Goal: Book appointment/travel/reservation

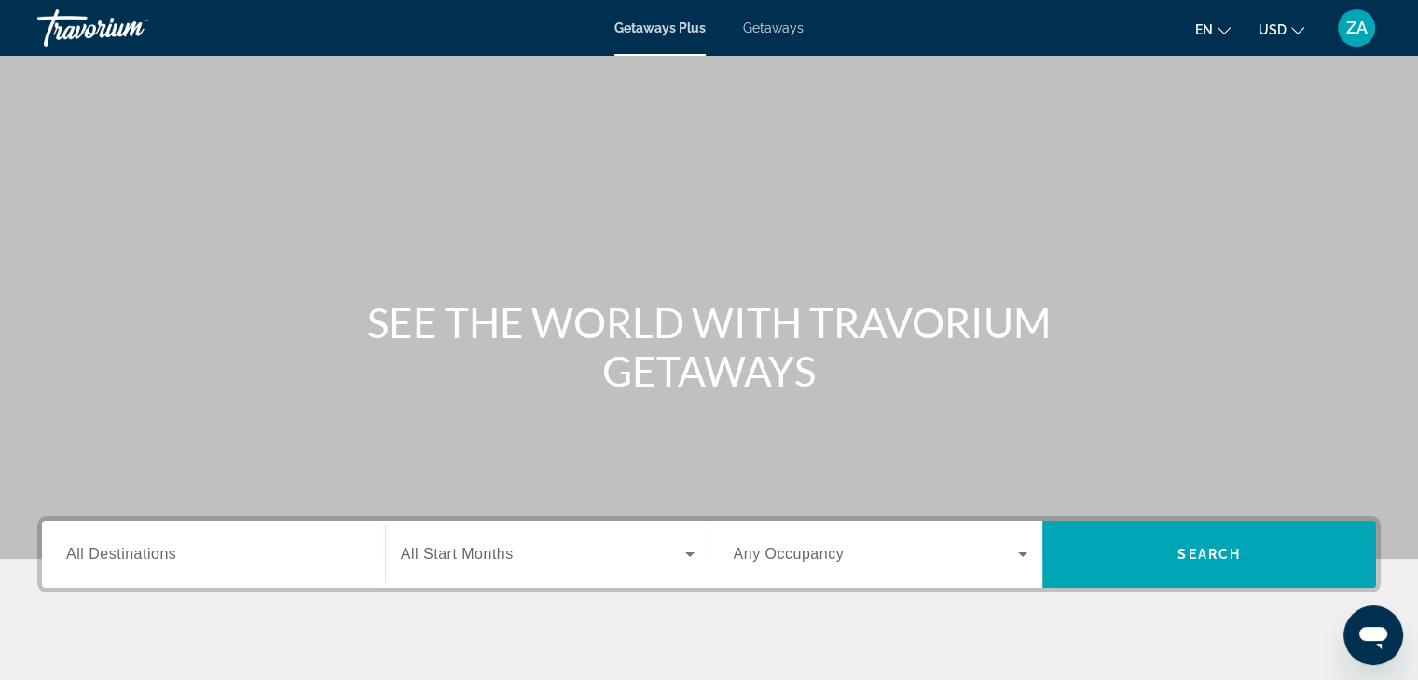
click at [83, 553] on span "All Destinations" at bounding box center [121, 554] width 110 height 16
click at [83, 553] on input "Destination All Destinations" at bounding box center [213, 555] width 295 height 22
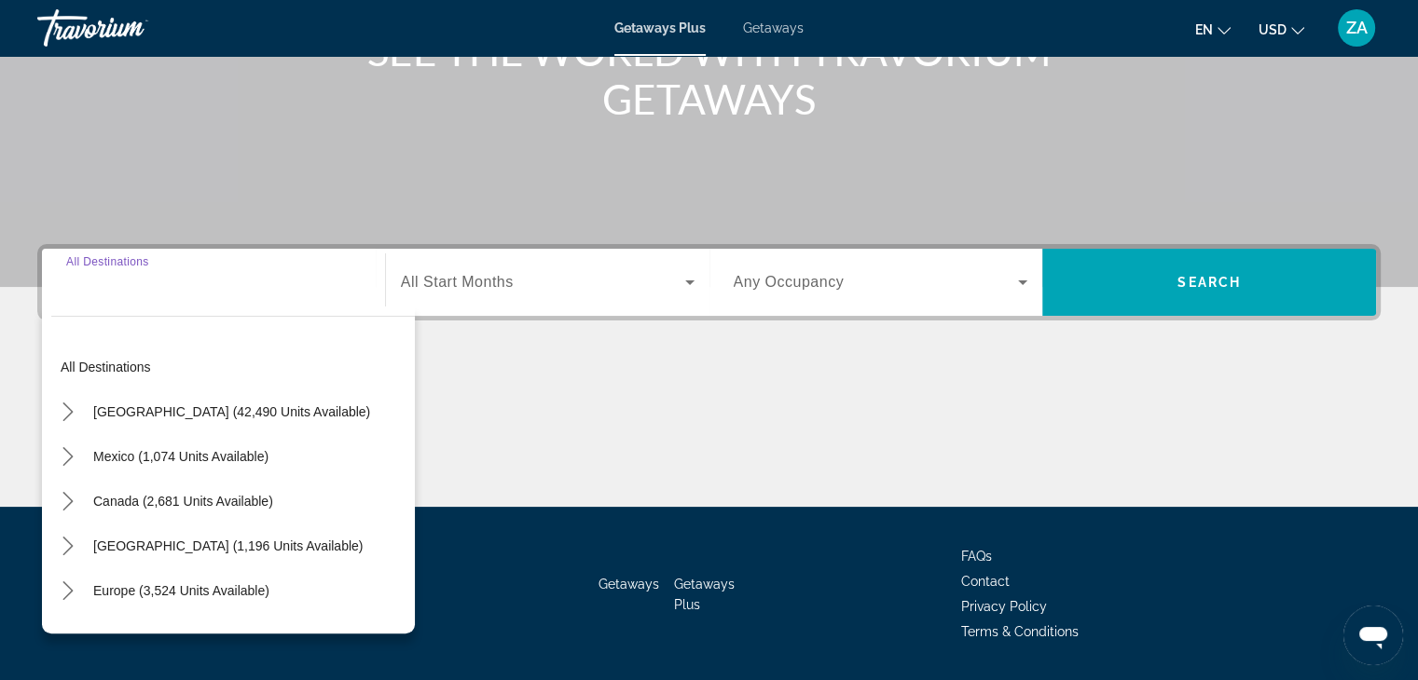
scroll to position [327, 0]
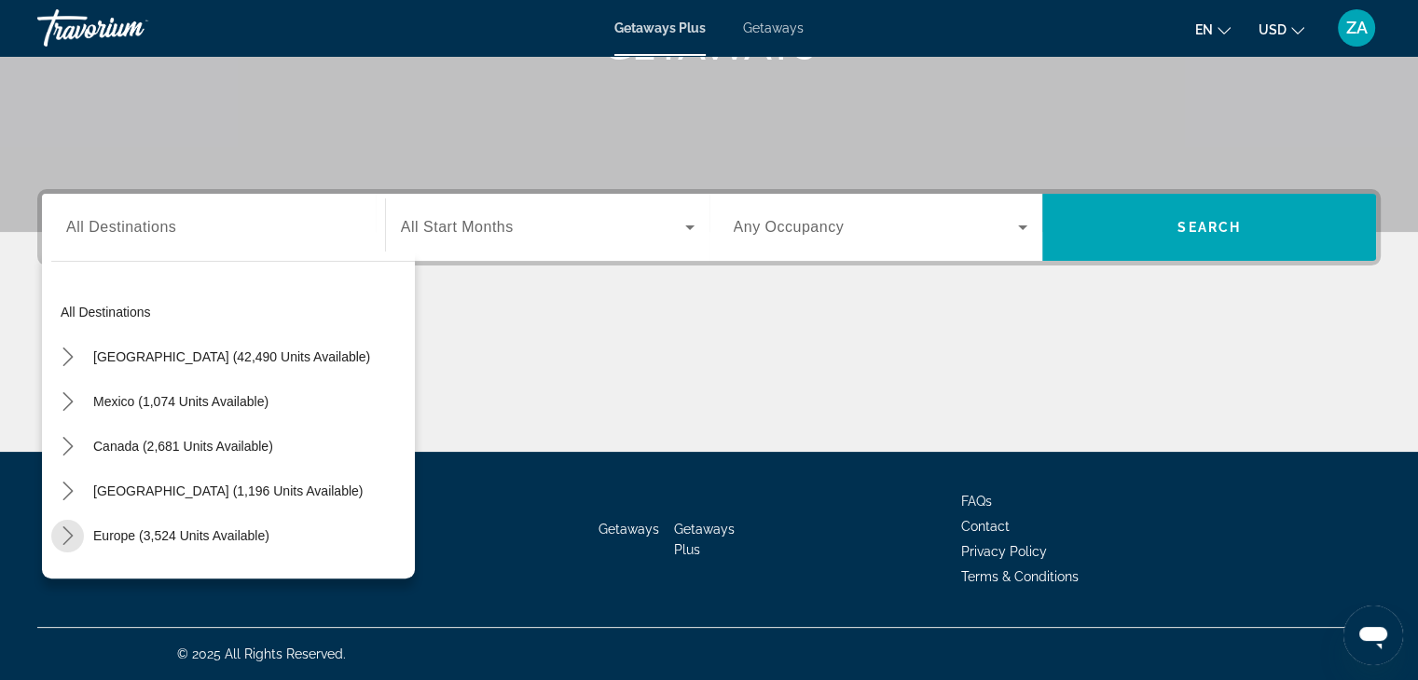
click at [62, 535] on icon "Toggle Europe (3,524 units available) submenu" at bounding box center [68, 536] width 19 height 19
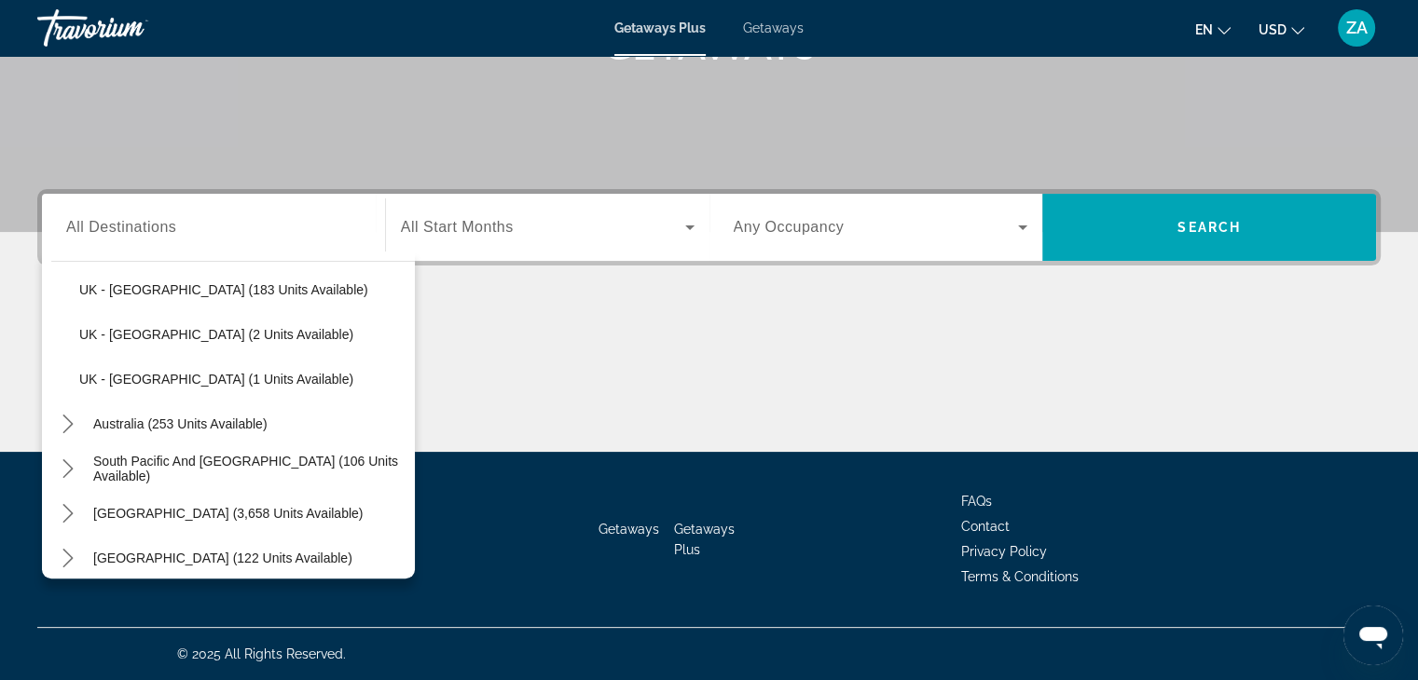
scroll to position [1055, 0]
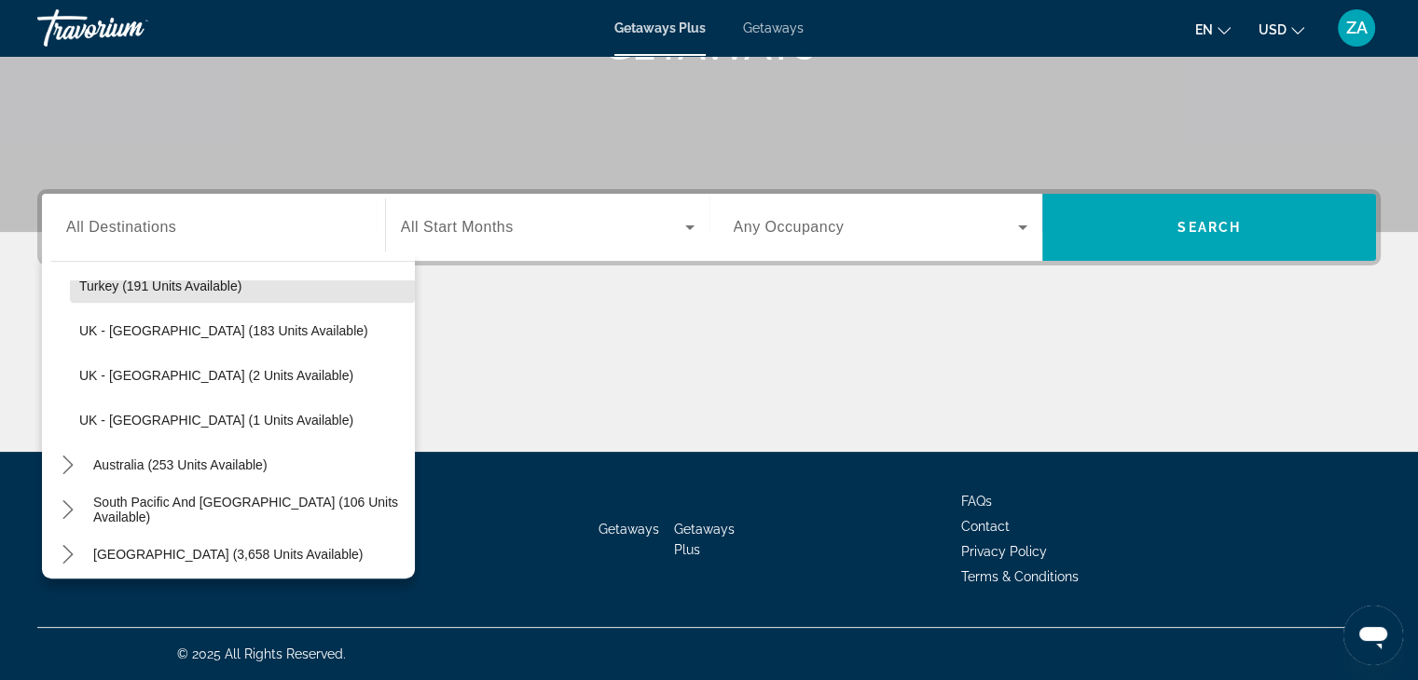
click at [251, 281] on span "Select destination: Turkey (191 units available)" at bounding box center [242, 286] width 345 height 45
type input "**********"
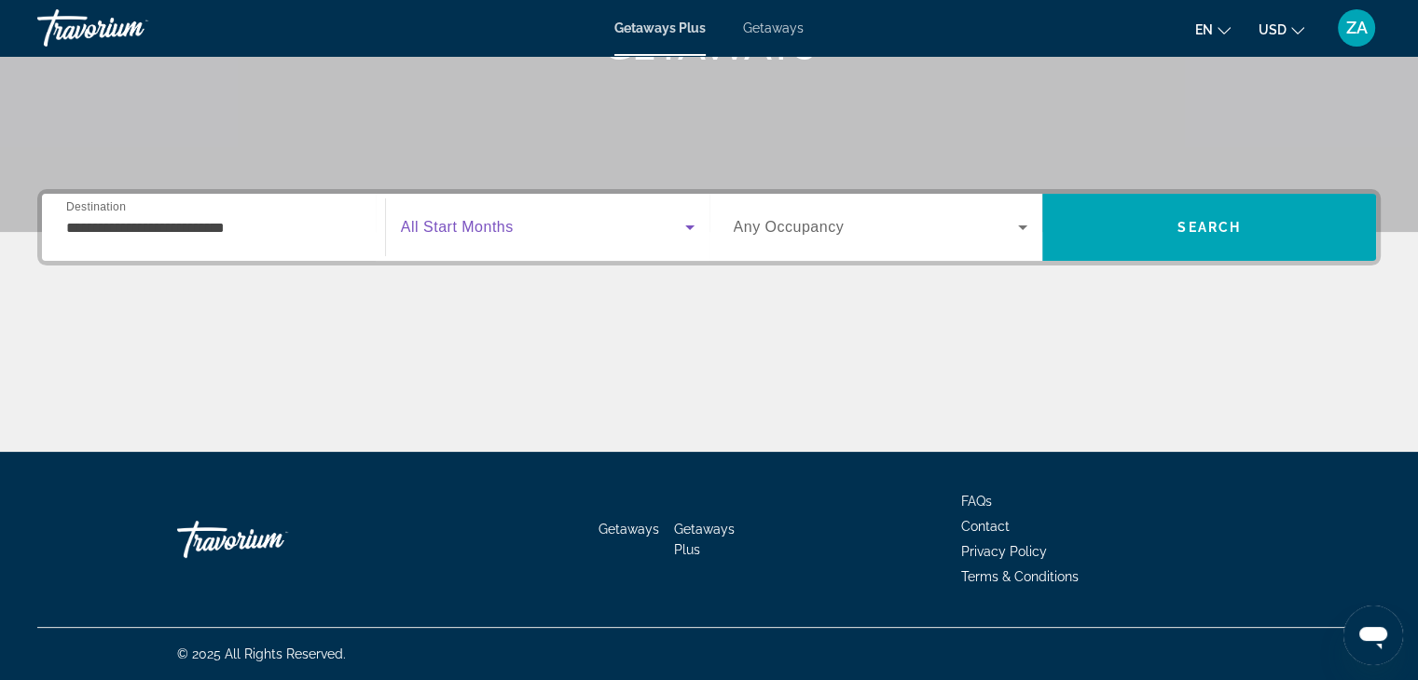
click at [536, 227] on span "Search widget" at bounding box center [543, 227] width 284 height 22
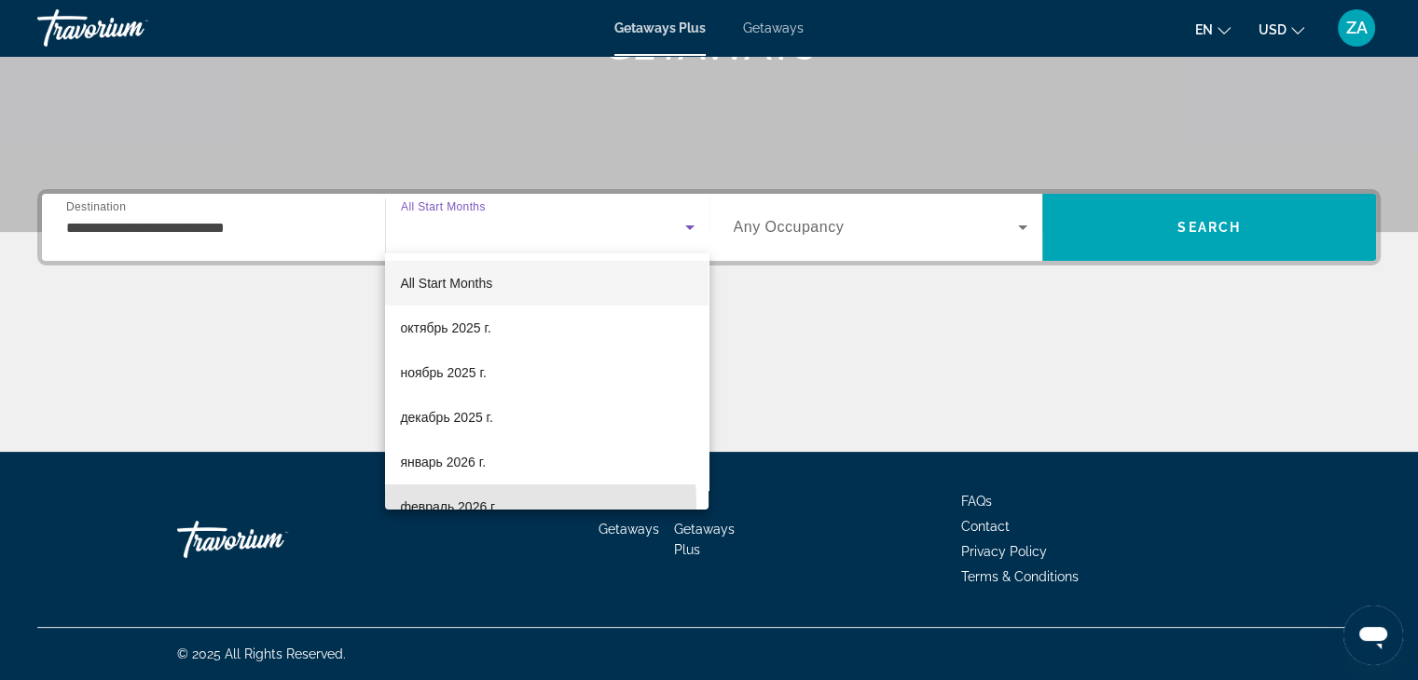
click at [467, 504] on span "февраль 2026 г." at bounding box center [448, 507] width 97 height 22
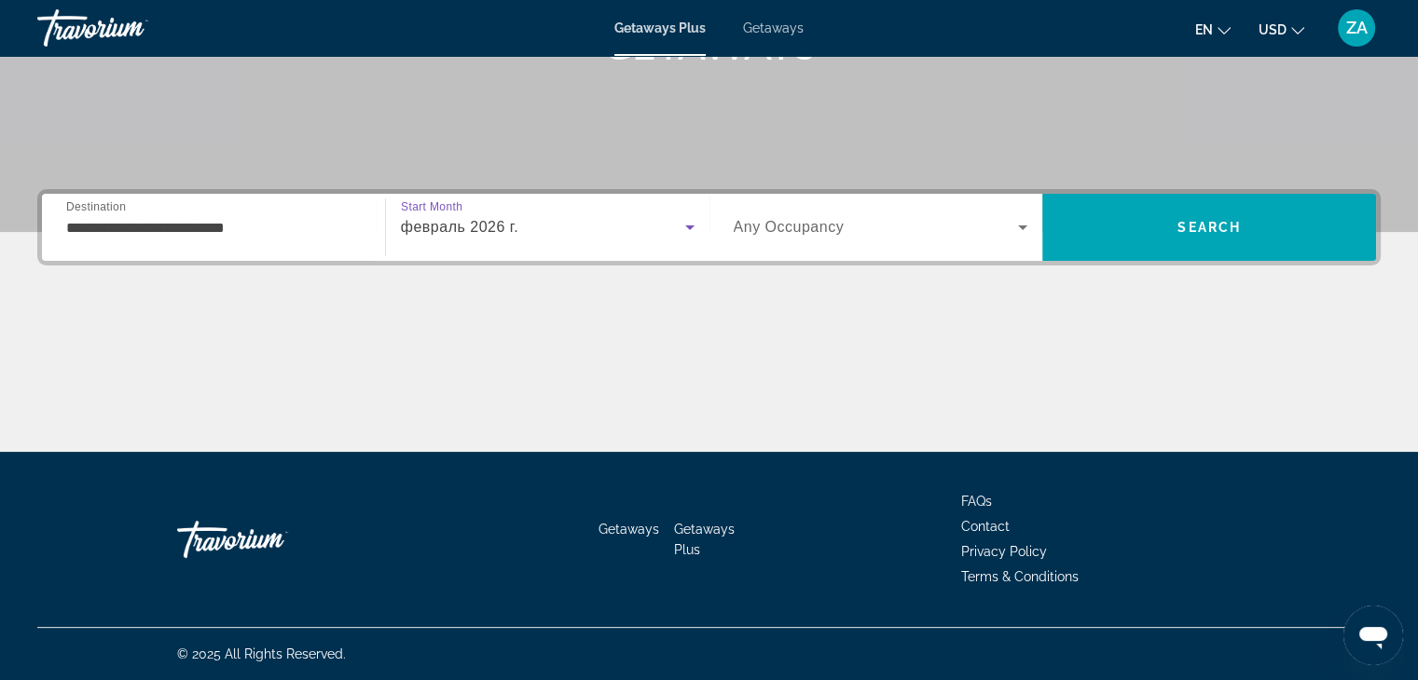
click at [467, 504] on div "Getaways Getaways Plus FAQs Contact Privacy Policy Terms & Conditions" at bounding box center [708, 539] width 1343 height 175
click at [1021, 218] on icon "Search widget" at bounding box center [1022, 227] width 22 height 22
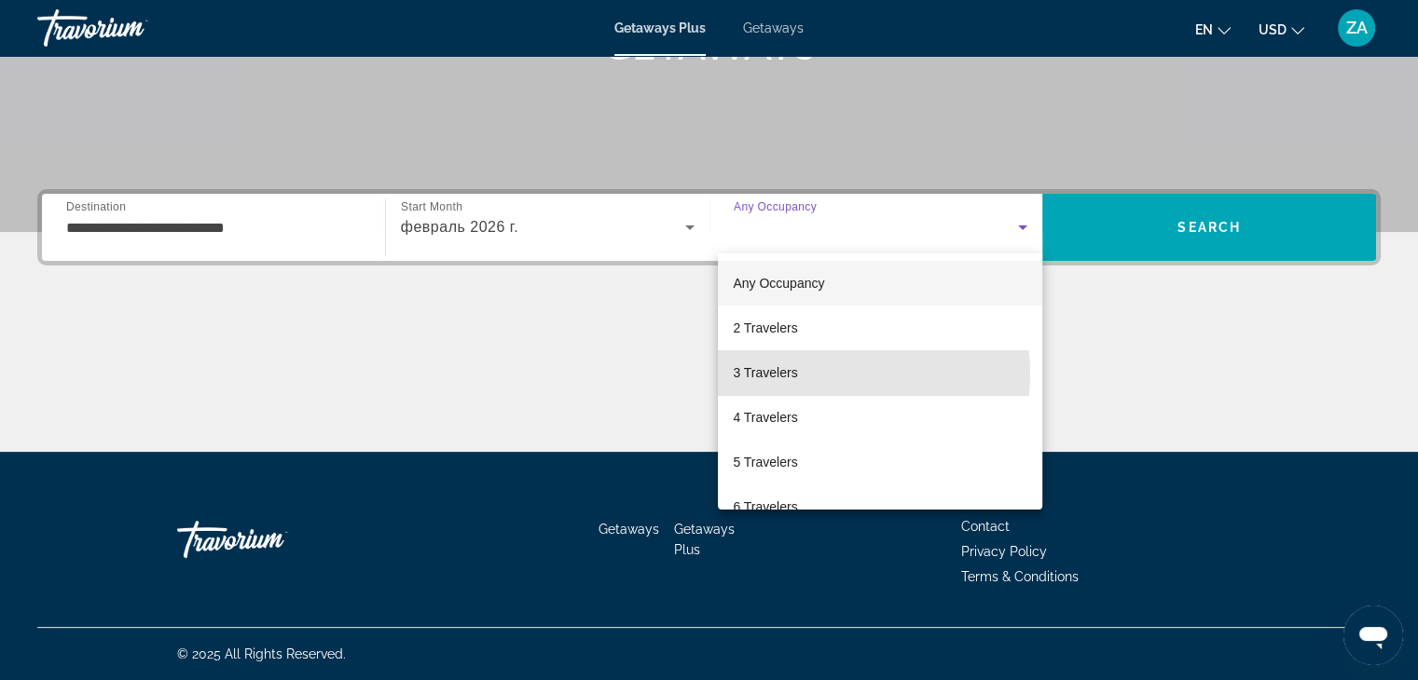
click at [829, 375] on mat-option "3 Travelers" at bounding box center [880, 372] width 324 height 45
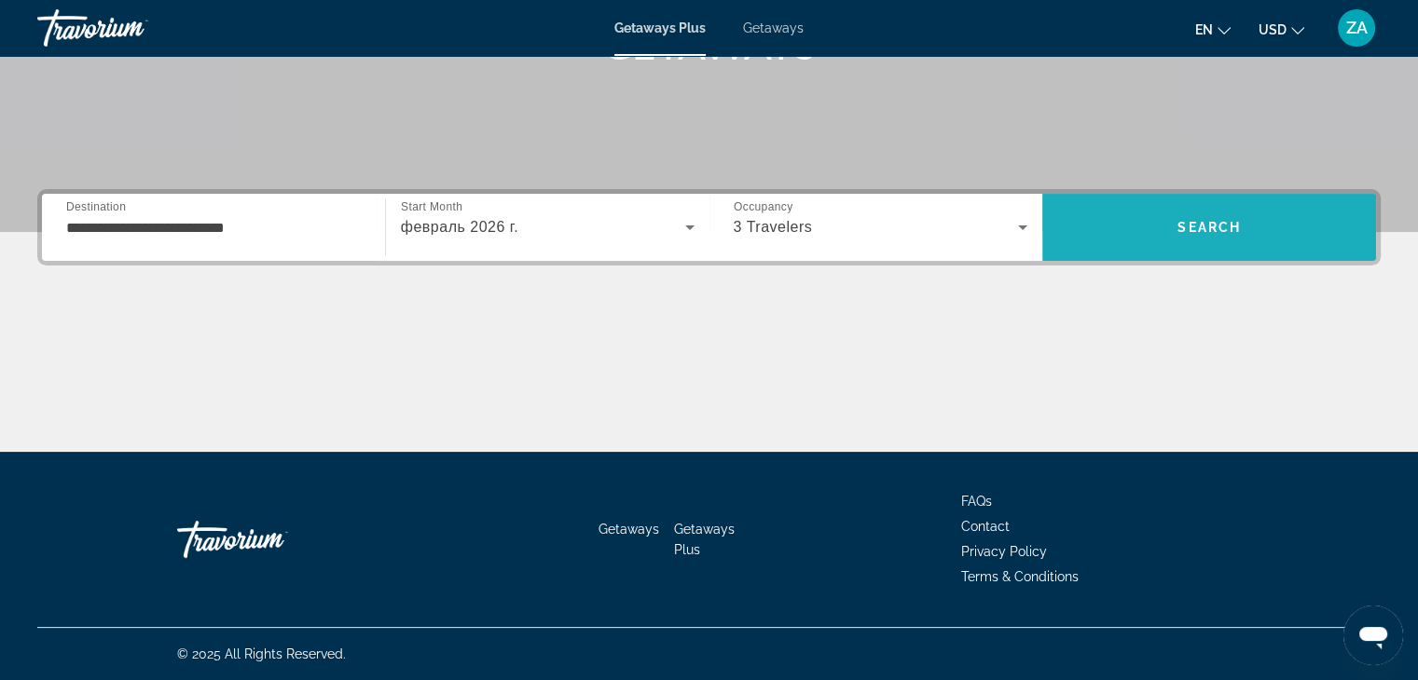
click at [1234, 231] on span "Search" at bounding box center [1208, 227] width 63 height 15
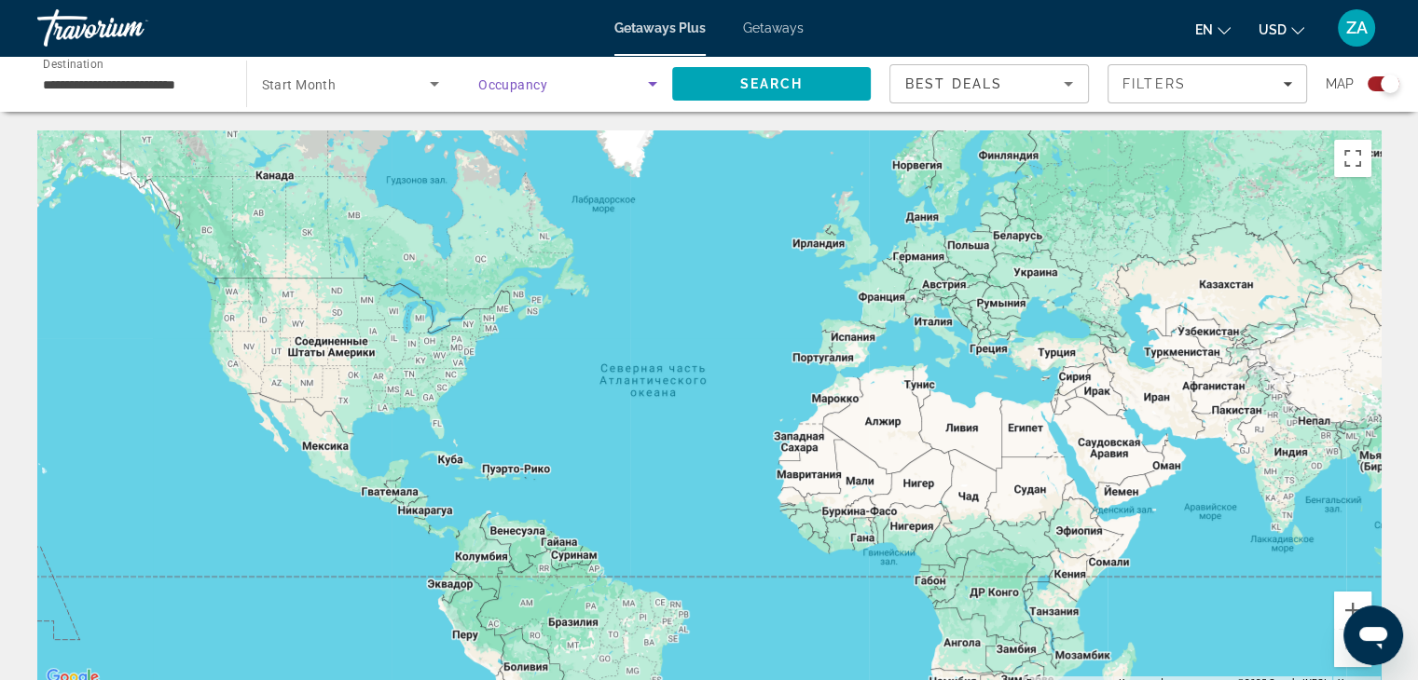
click at [580, 77] on span "Search widget" at bounding box center [563, 84] width 170 height 22
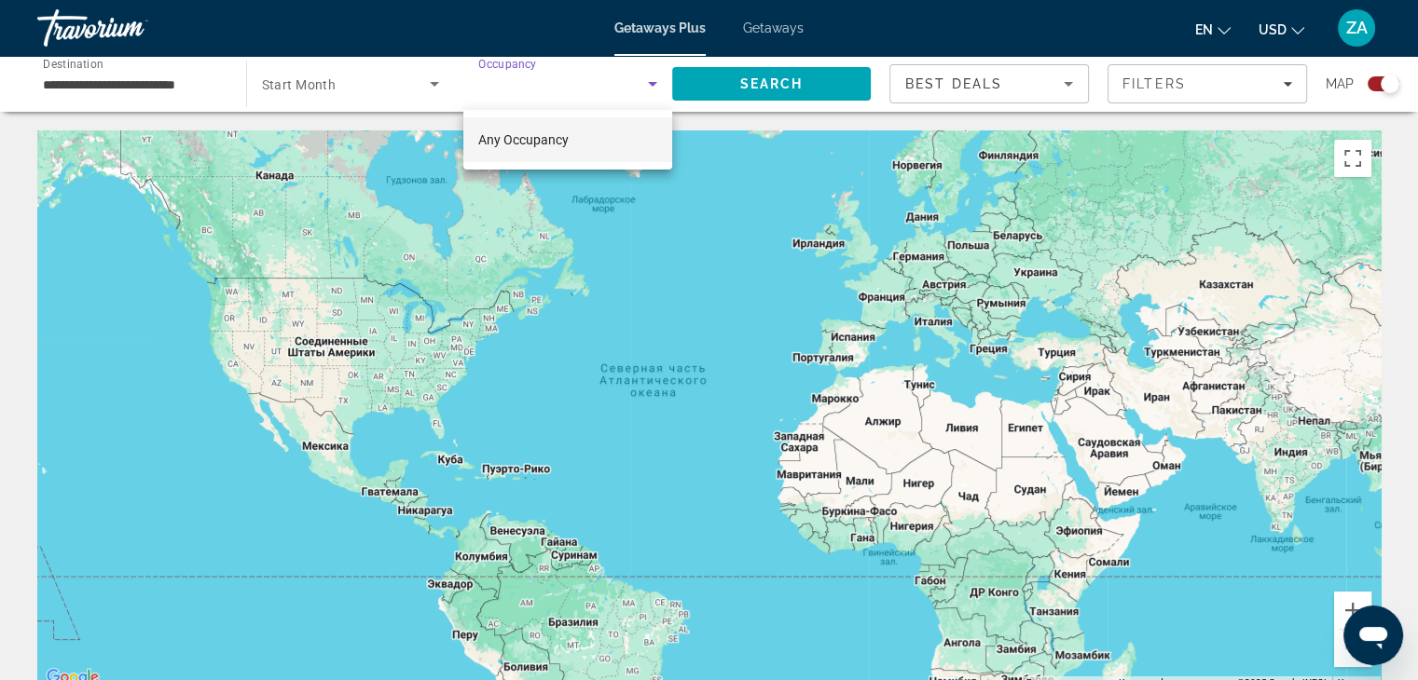
click at [362, 87] on div at bounding box center [709, 340] width 1418 height 680
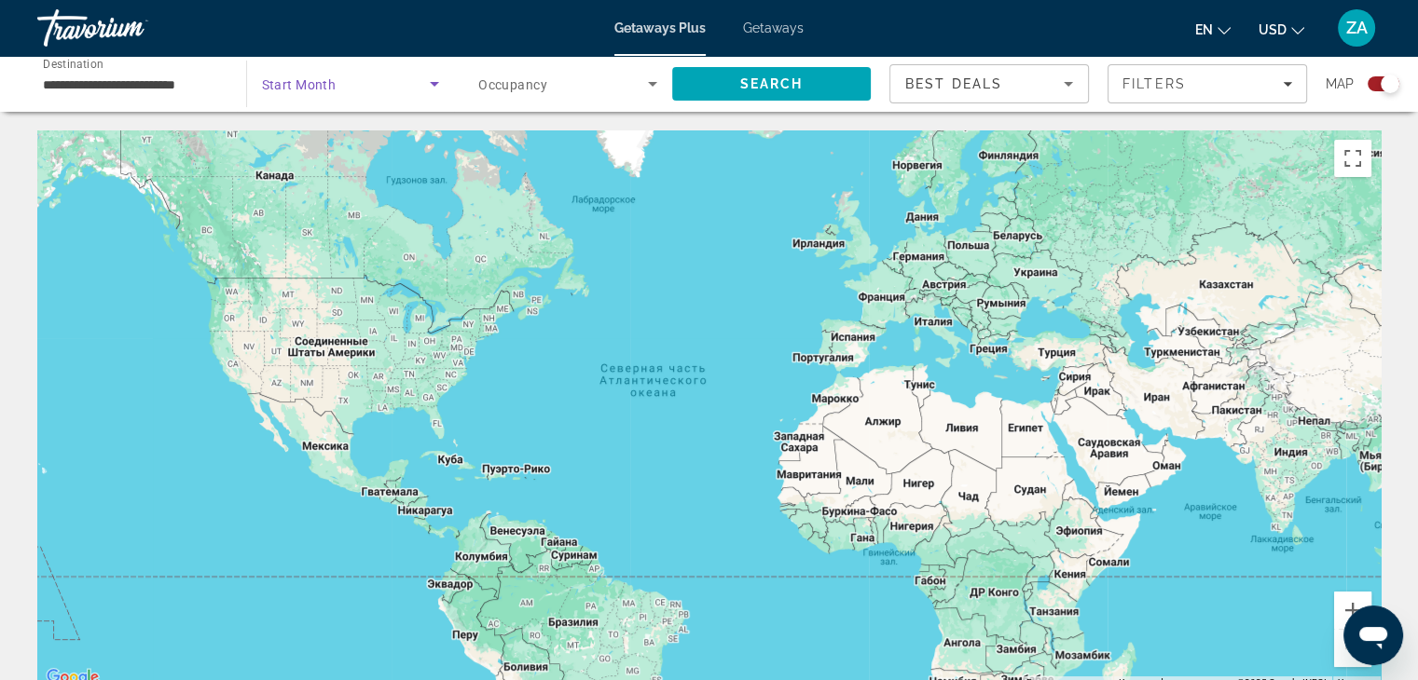
click at [429, 82] on icon "Search widget" at bounding box center [434, 84] width 22 height 22
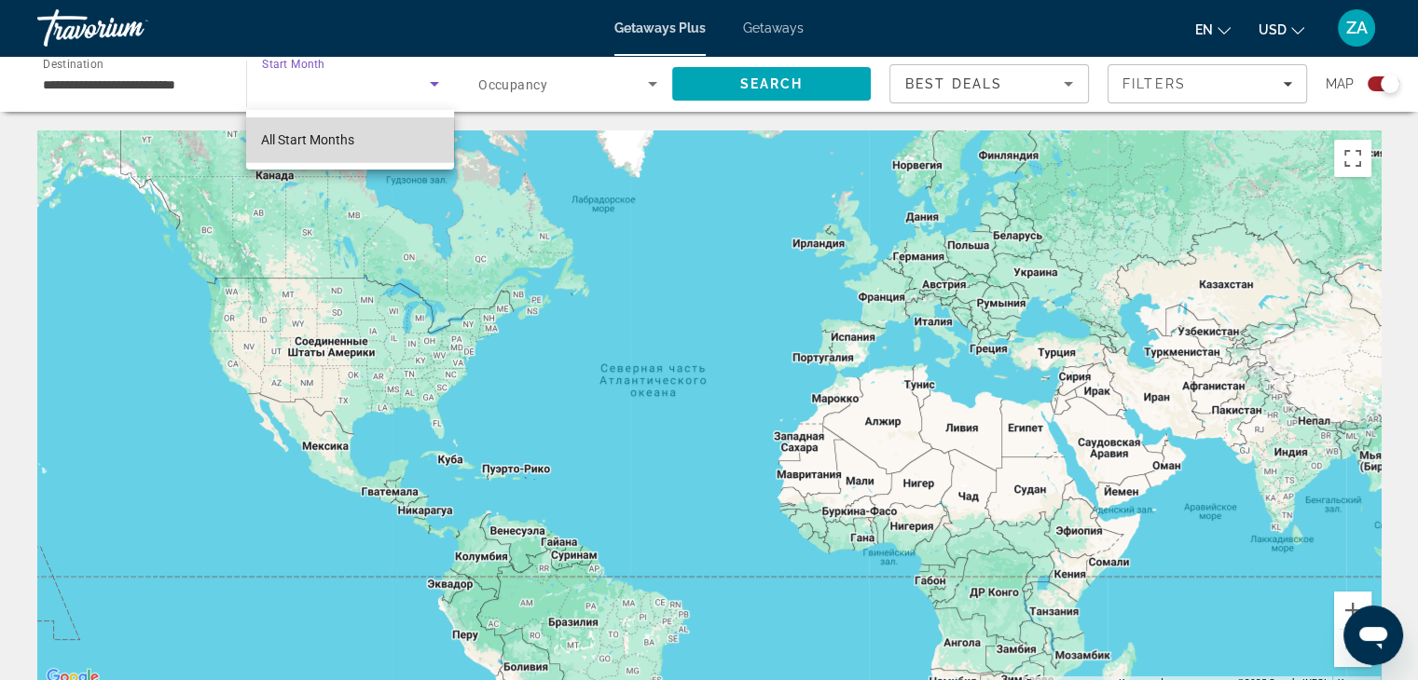
click at [345, 140] on span "All Start Months" at bounding box center [307, 139] width 93 height 15
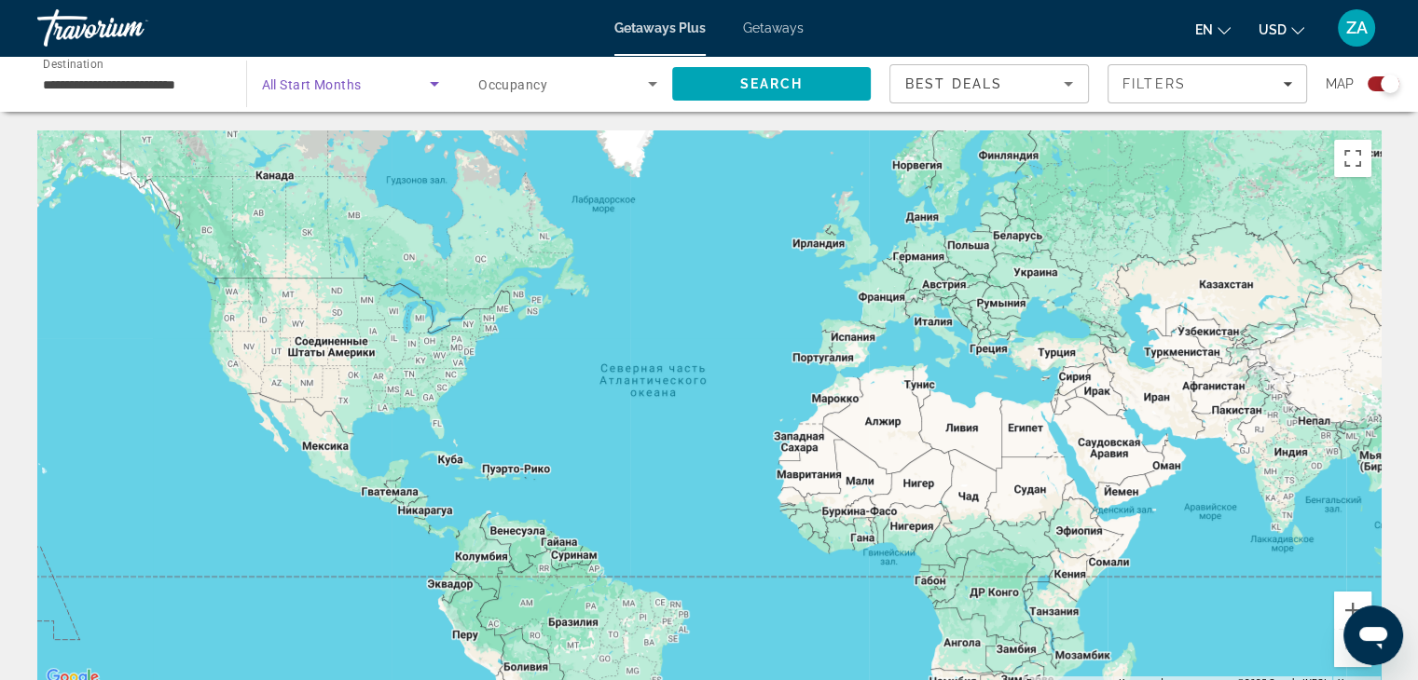
click at [830, 74] on span "Search" at bounding box center [771, 84] width 199 height 45
click at [210, 87] on input "**********" at bounding box center [132, 85] width 179 height 22
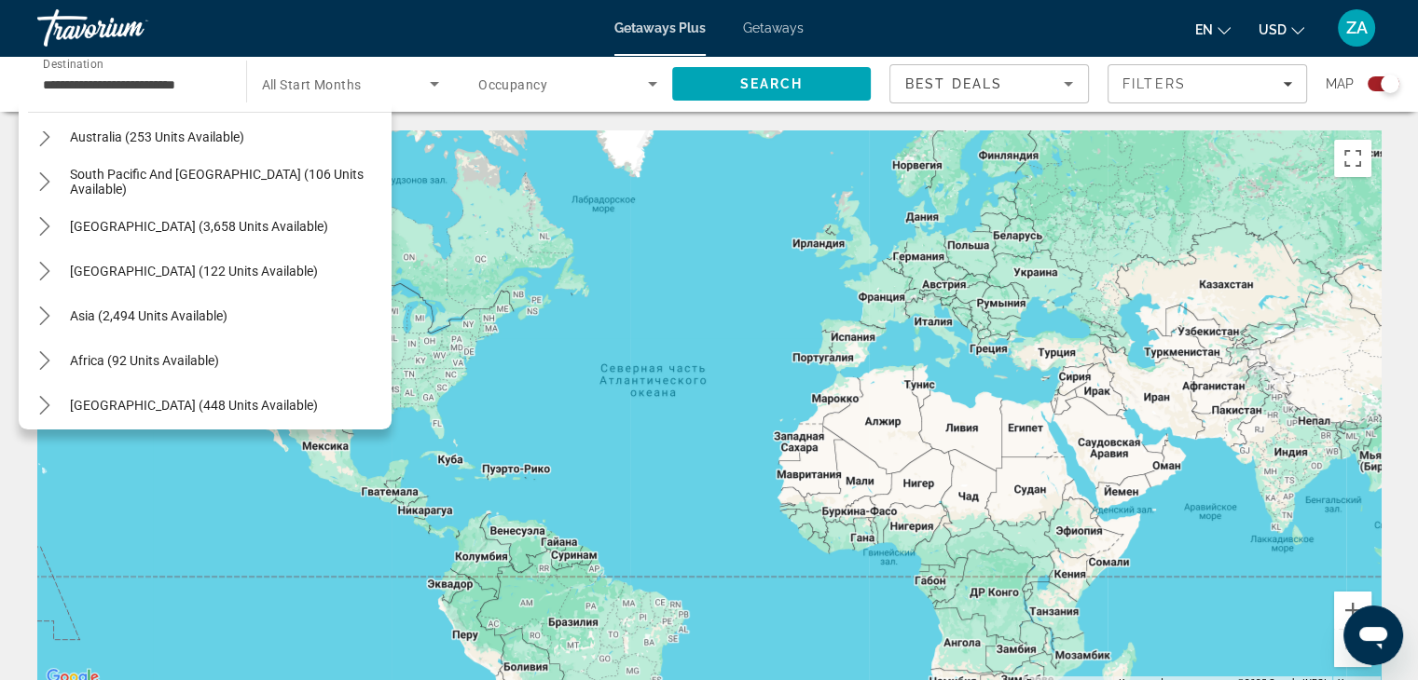
scroll to position [1241, 0]
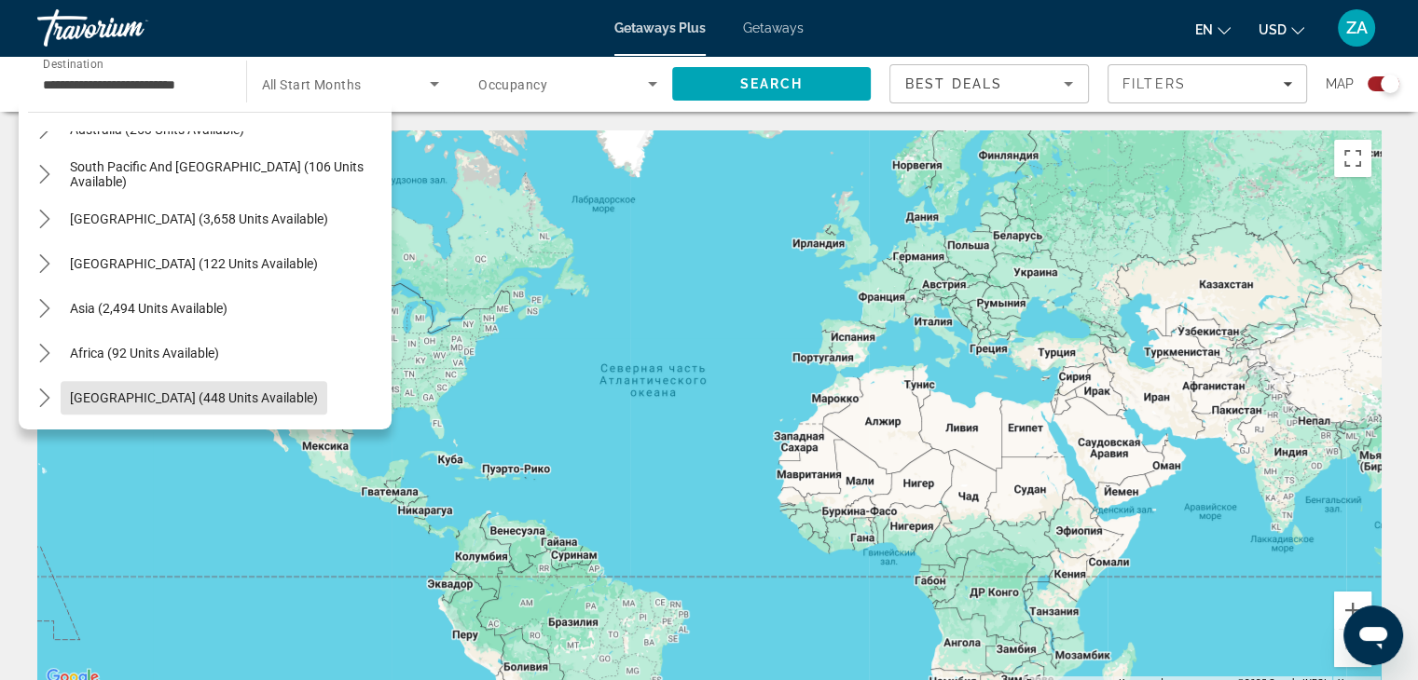
click at [225, 401] on span "[GEOGRAPHIC_DATA] (448 units available)" at bounding box center [194, 397] width 248 height 15
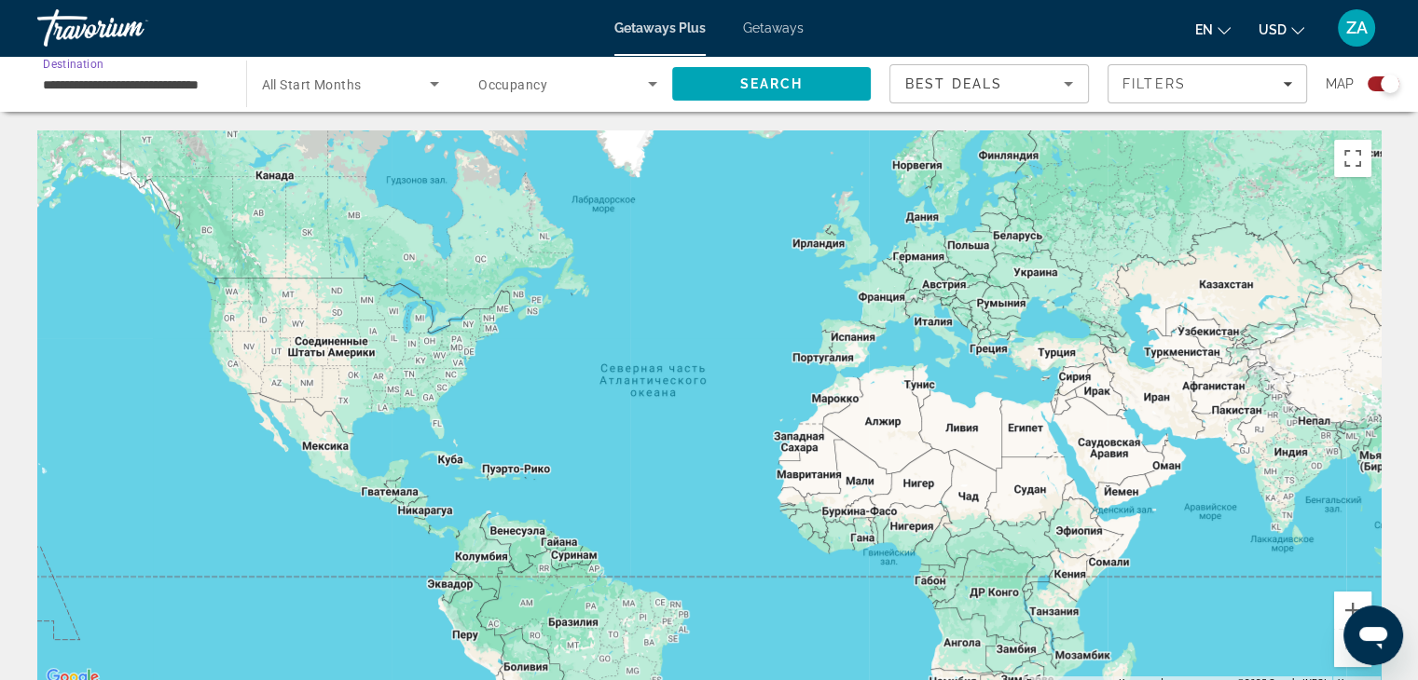
click at [215, 74] on input "**********" at bounding box center [132, 85] width 179 height 22
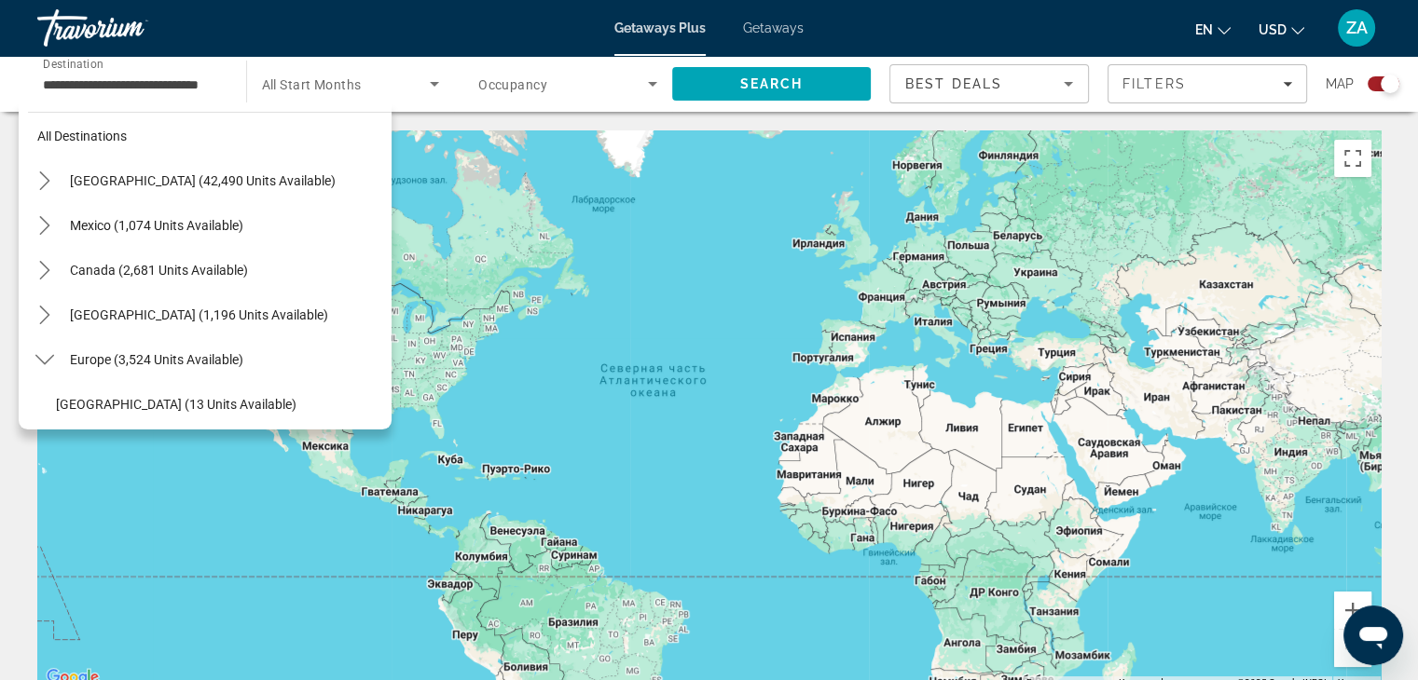
scroll to position [0, 0]
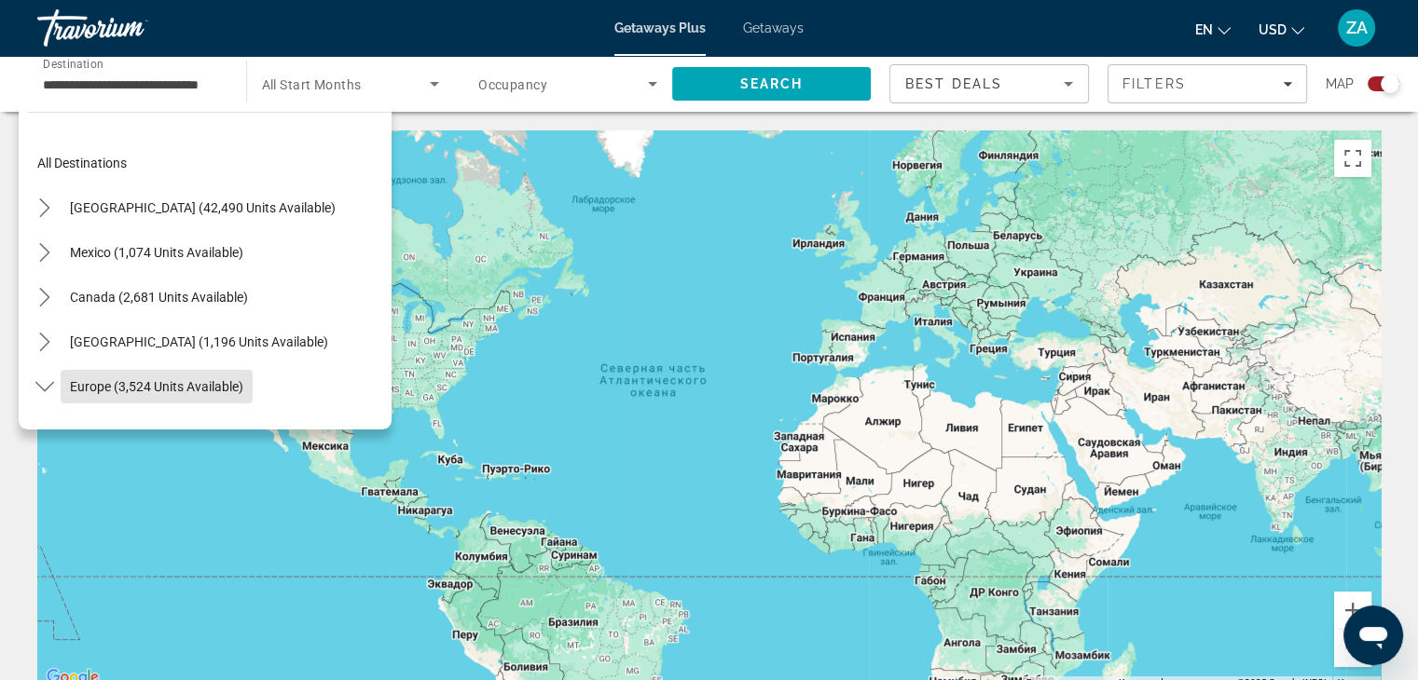
click at [206, 379] on span "Europe (3,524 units available)" at bounding box center [156, 386] width 173 height 15
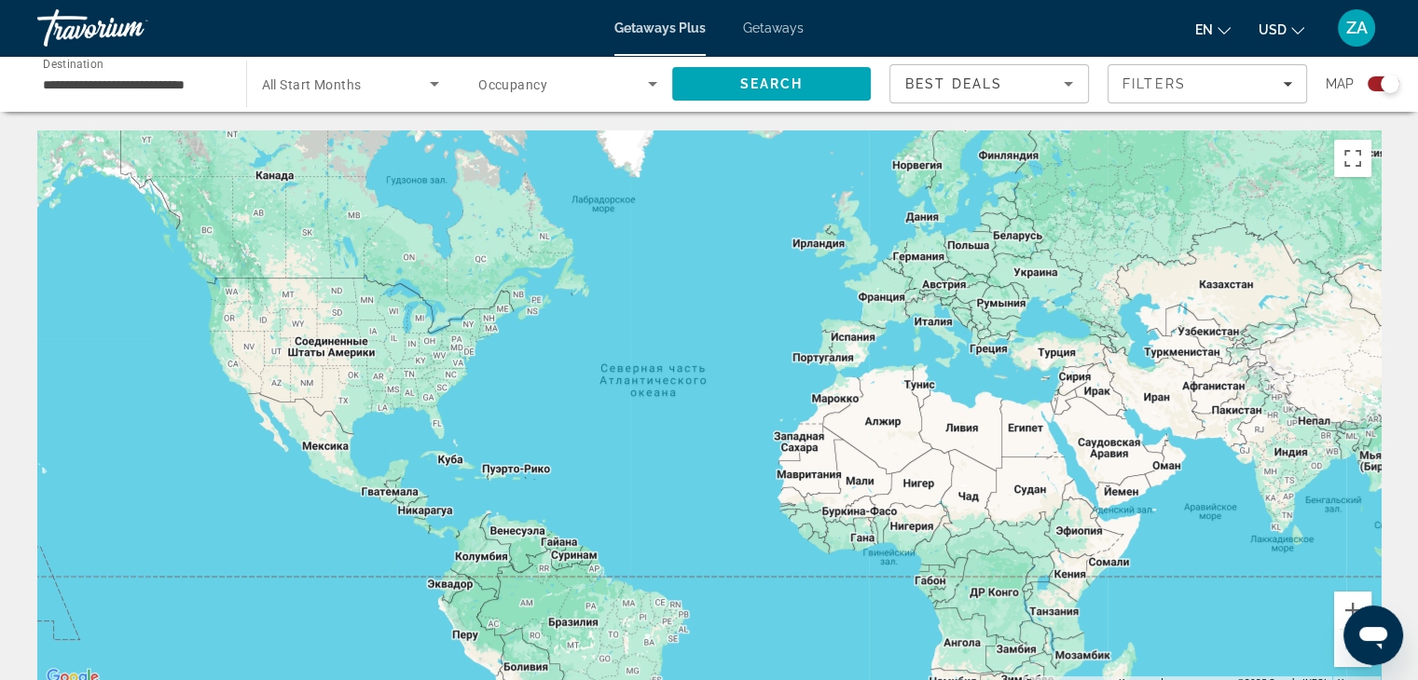
click at [224, 79] on div "**********" at bounding box center [132, 84] width 209 height 53
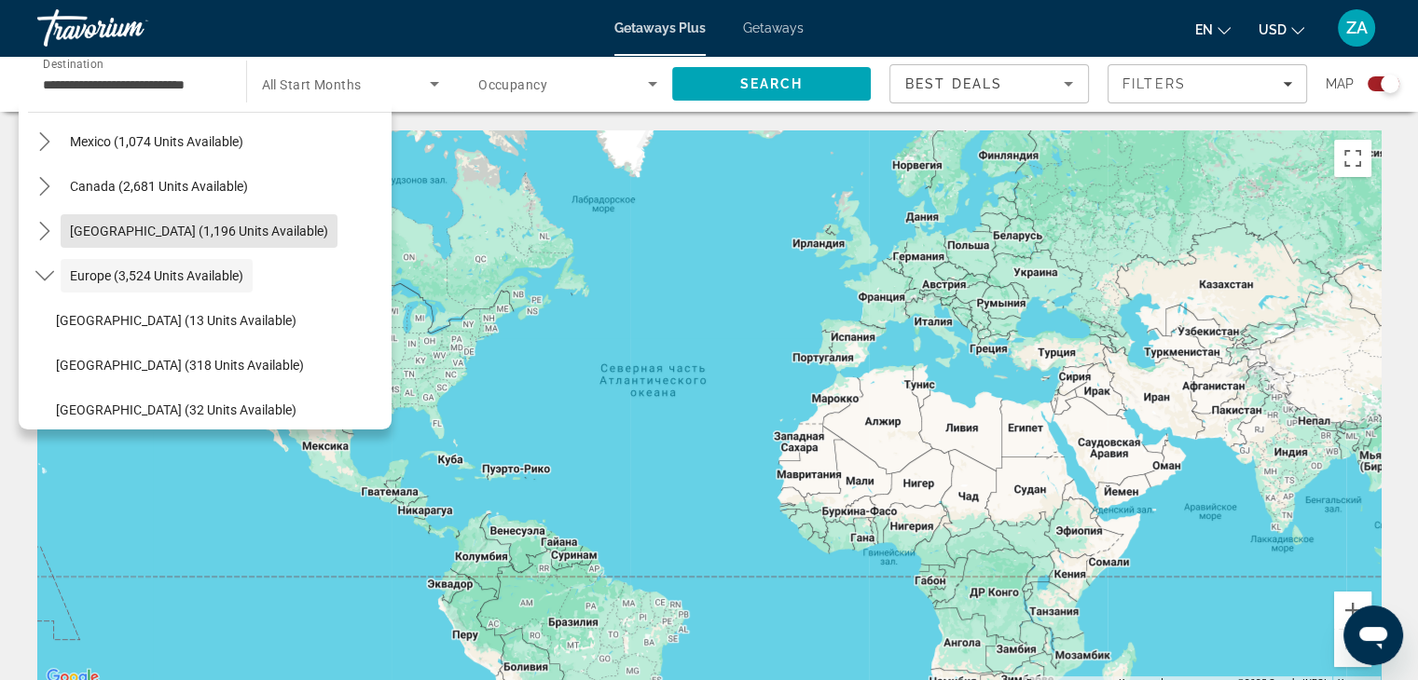
click at [290, 229] on span "[GEOGRAPHIC_DATA] (1,196 units available)" at bounding box center [199, 231] width 258 height 15
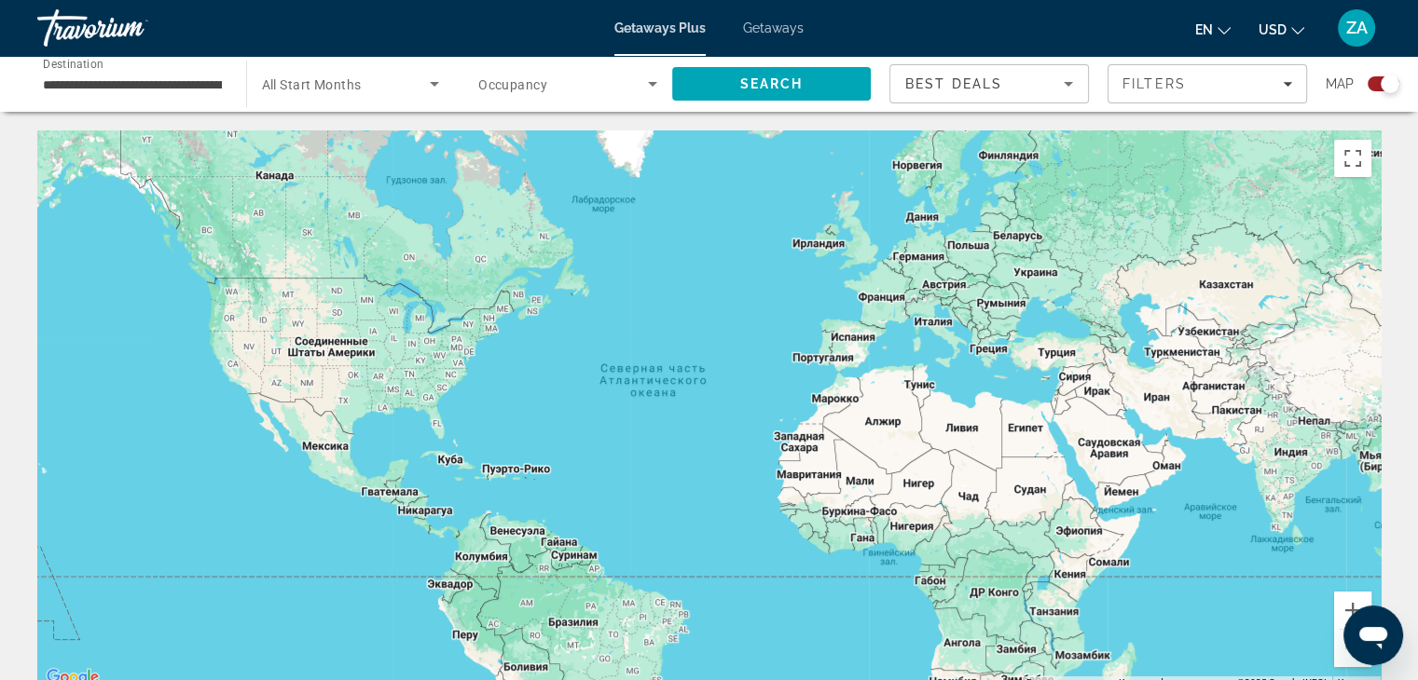
click at [224, 80] on div "**********" at bounding box center [132, 84] width 209 height 53
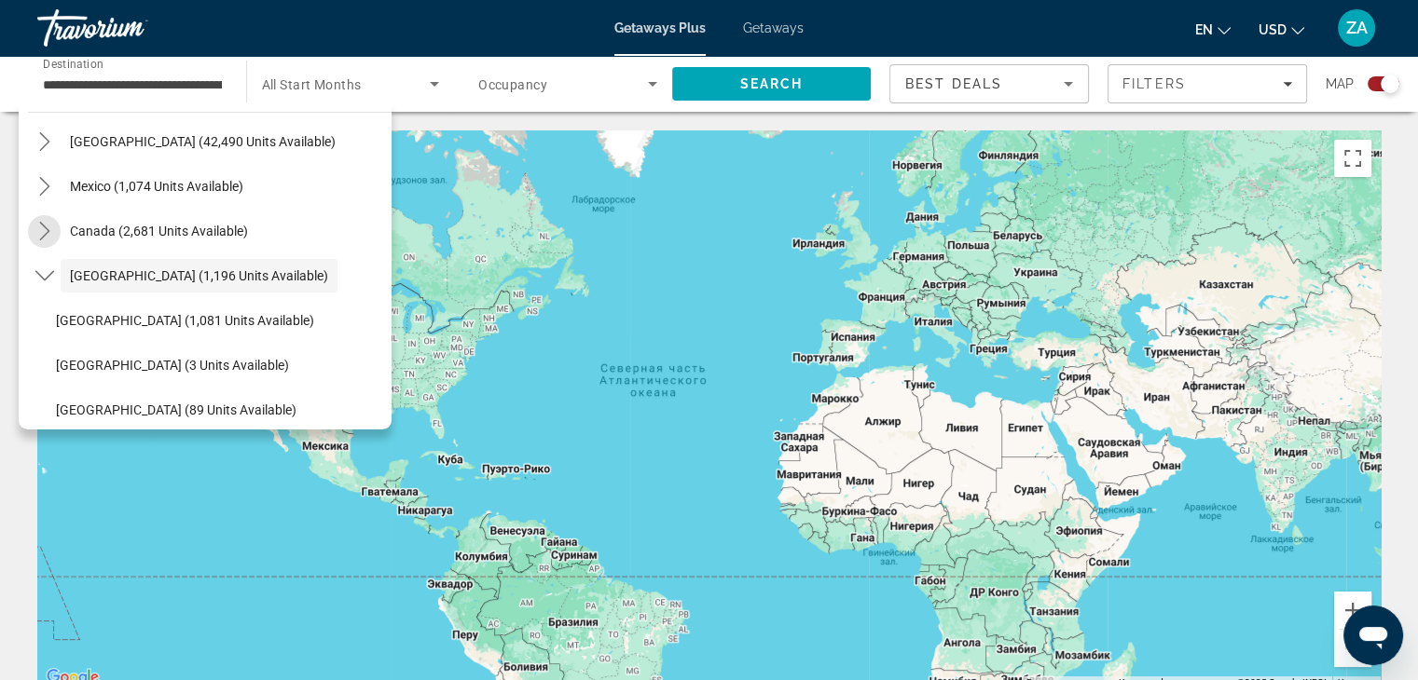
click at [42, 226] on icon "Toggle Canada (2,681 units available) submenu" at bounding box center [44, 231] width 19 height 19
click at [44, 186] on icon "Toggle Mexico (1,074 units available) submenu" at bounding box center [44, 186] width 19 height 19
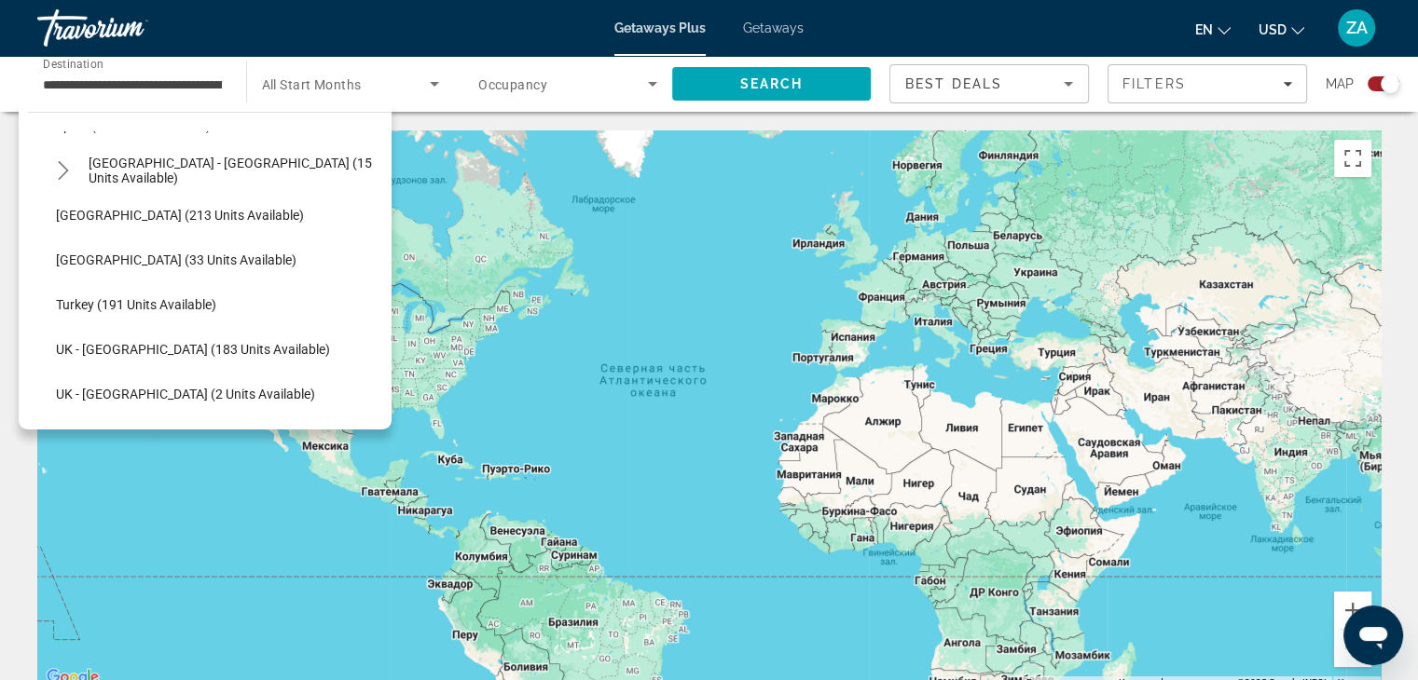
scroll to position [1655, 0]
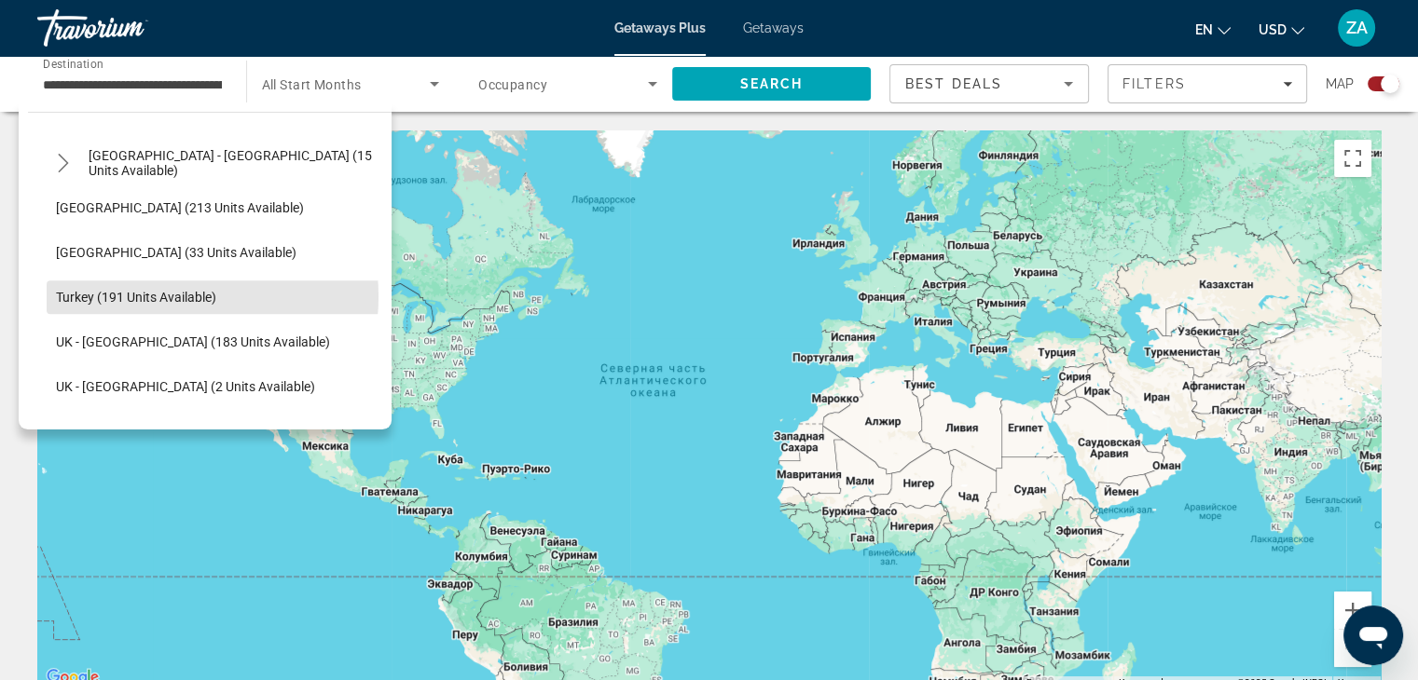
click at [153, 295] on span "Turkey (191 units available)" at bounding box center [136, 297] width 160 height 15
type input "**********"
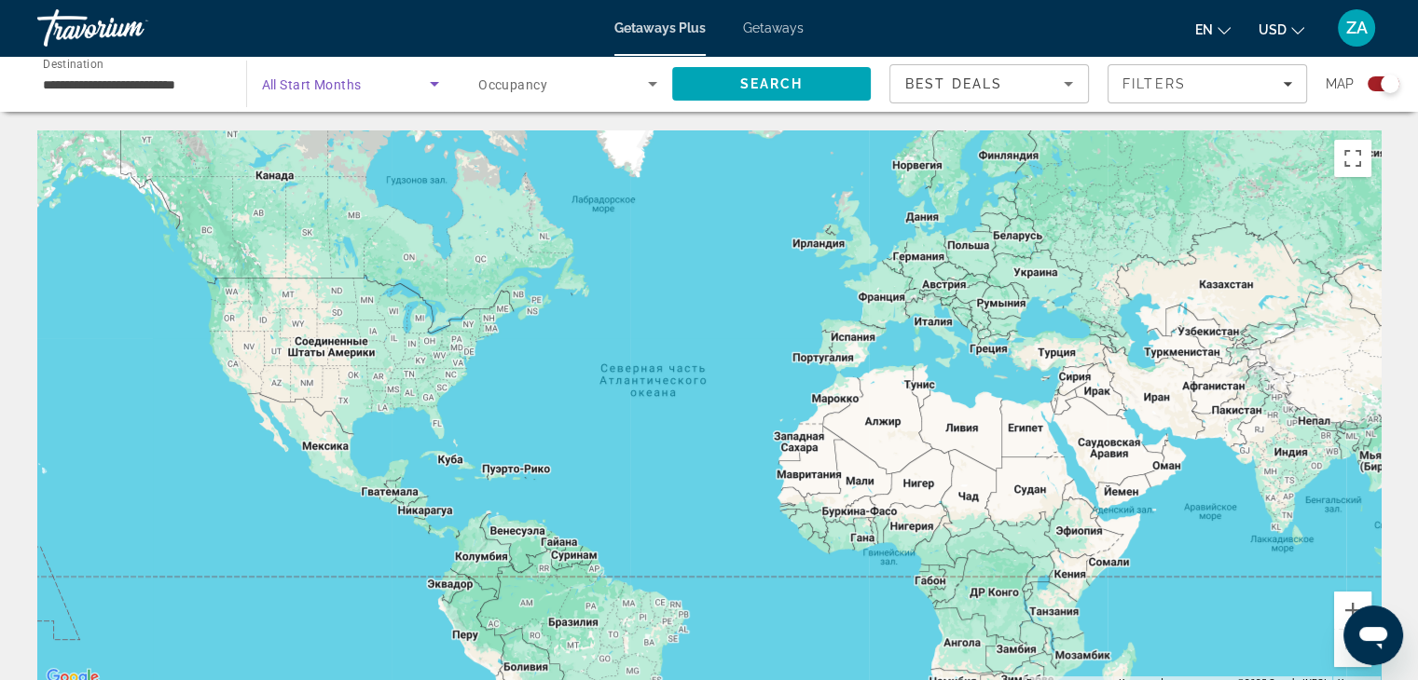
click at [436, 78] on icon "Search widget" at bounding box center [434, 84] width 22 height 22
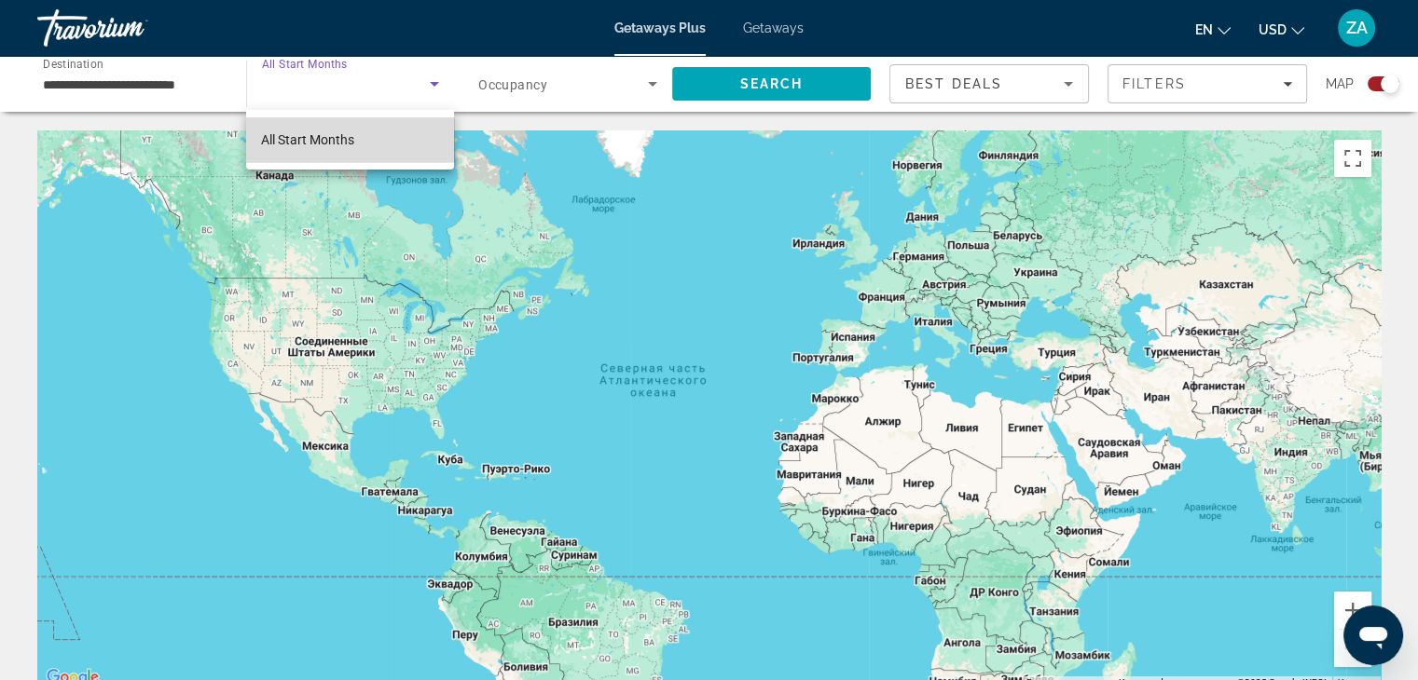
click at [349, 144] on span "All Start Months" at bounding box center [307, 139] width 93 height 15
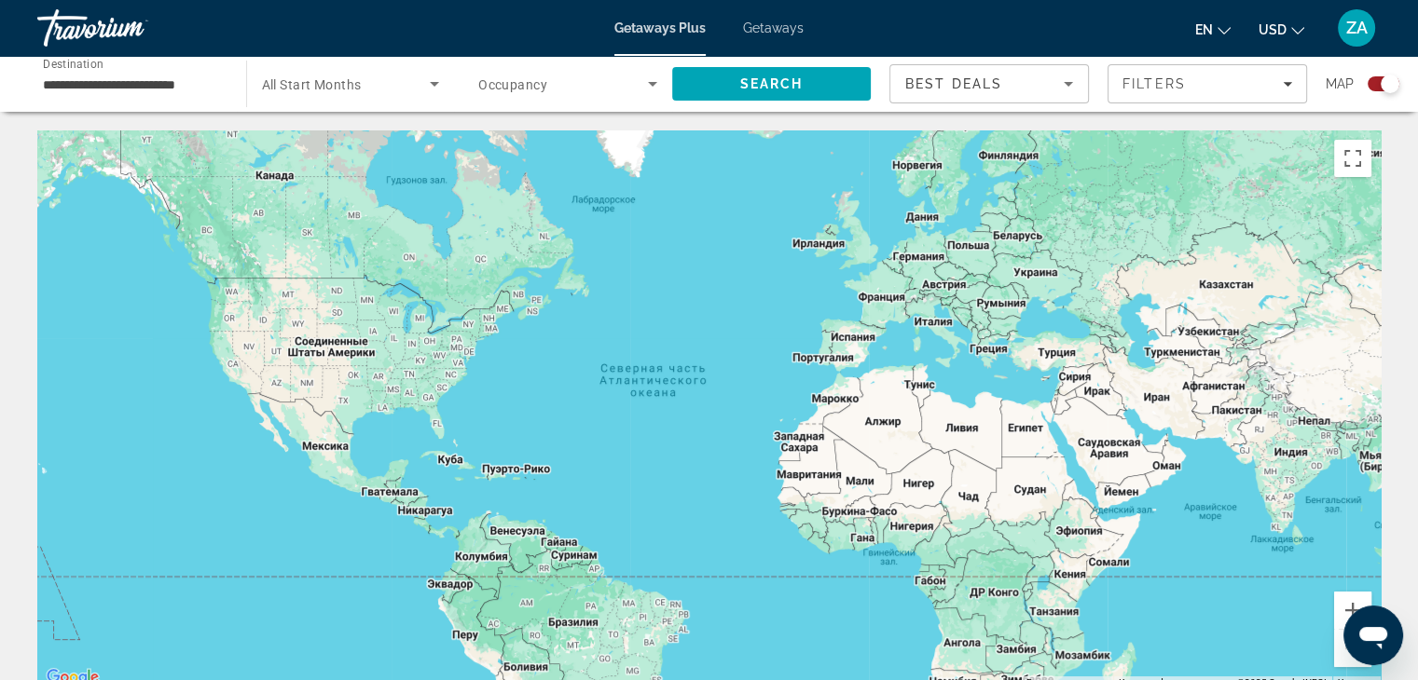
drag, startPoint x: 1254, startPoint y: 61, endPoint x: 1251, endPoint y: 80, distance: 19.9
click at [1251, 80] on button "Filters" at bounding box center [1206, 83] width 199 height 39
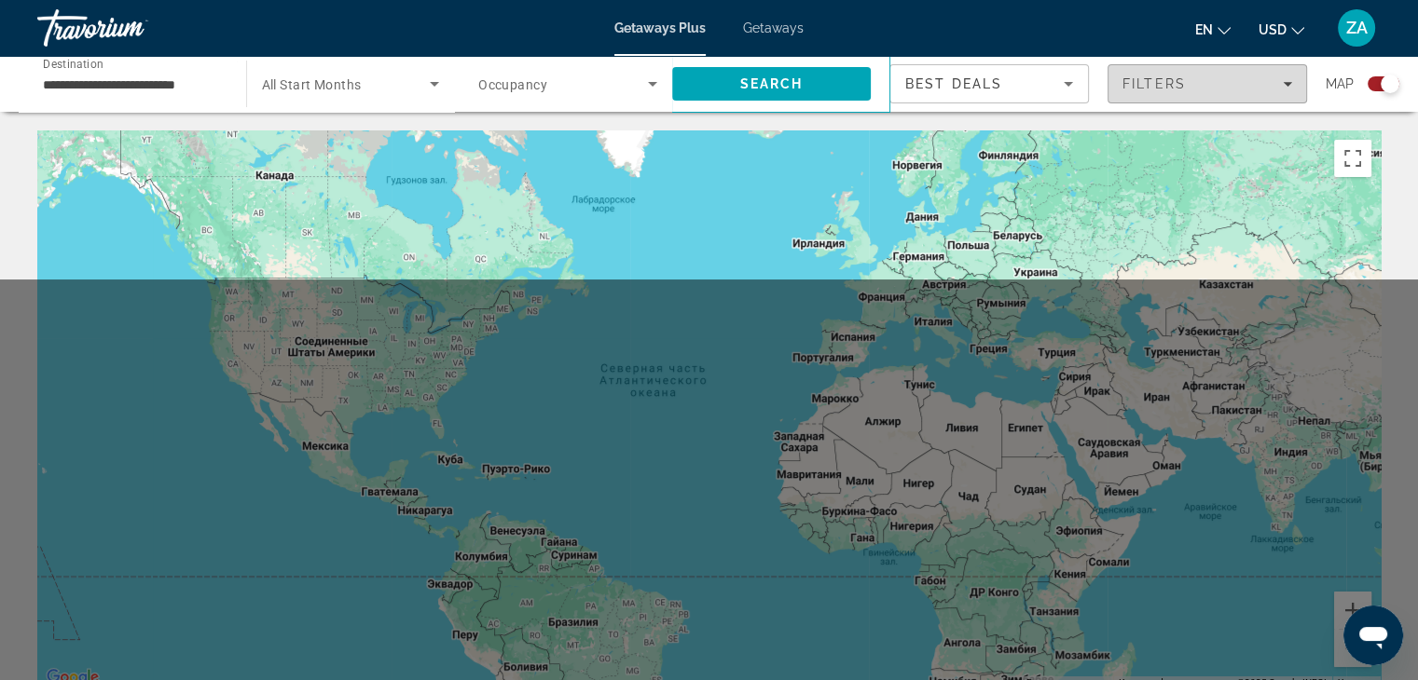
click at [1251, 80] on div "Filters" at bounding box center [1207, 83] width 170 height 15
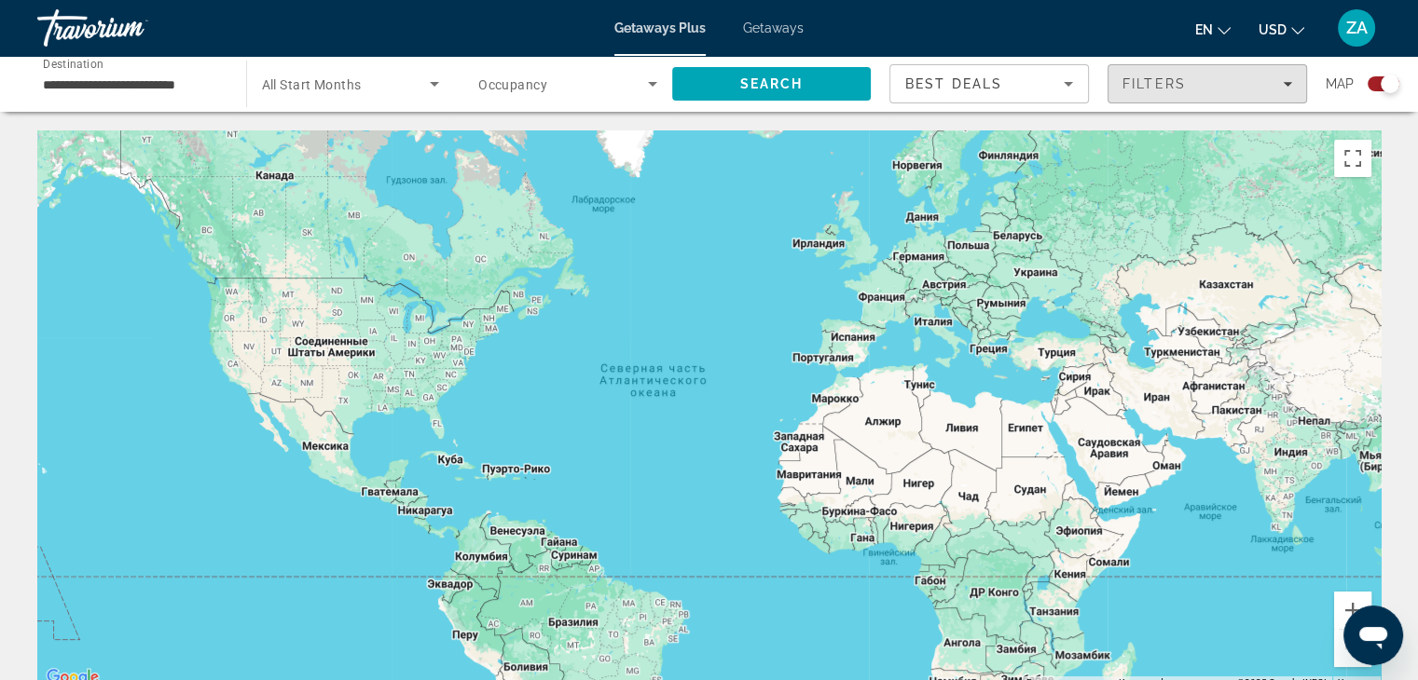
click at [1292, 76] on span "Filters" at bounding box center [1207, 84] width 198 height 45
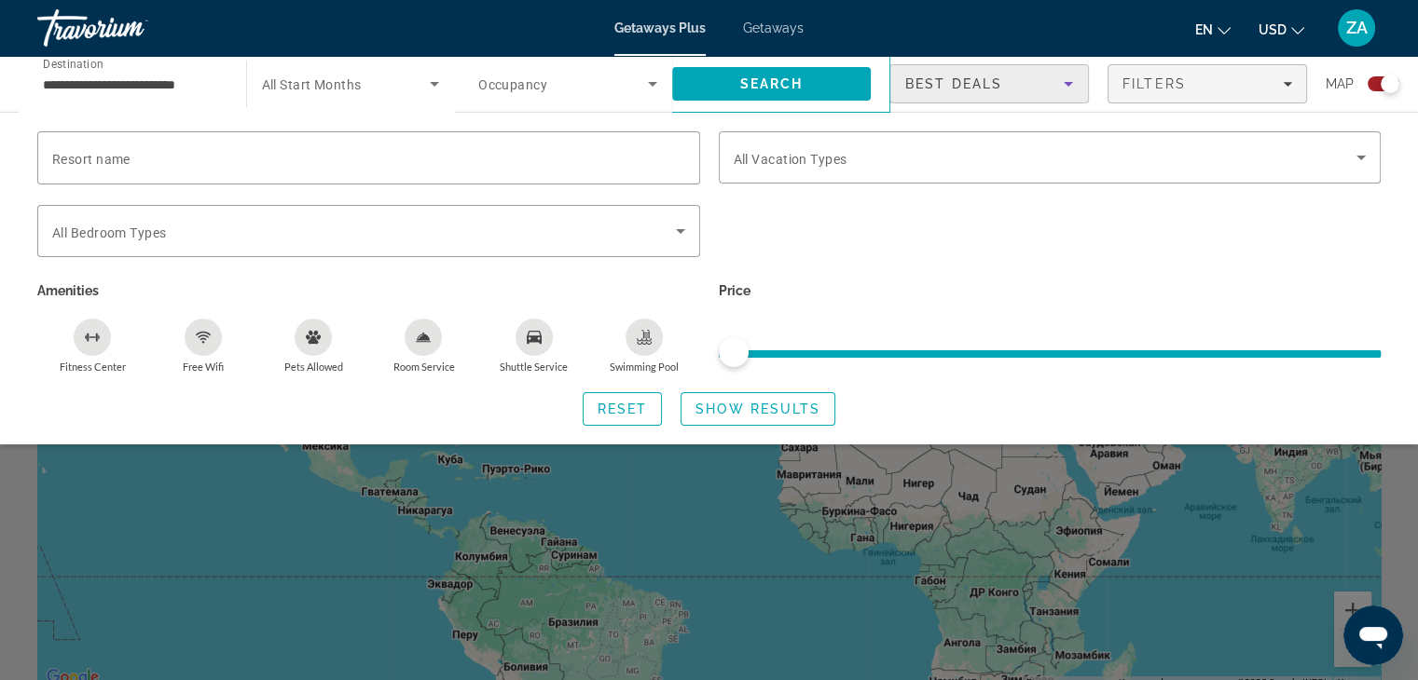
click at [1059, 81] on icon "Sort by" at bounding box center [1068, 84] width 22 height 22
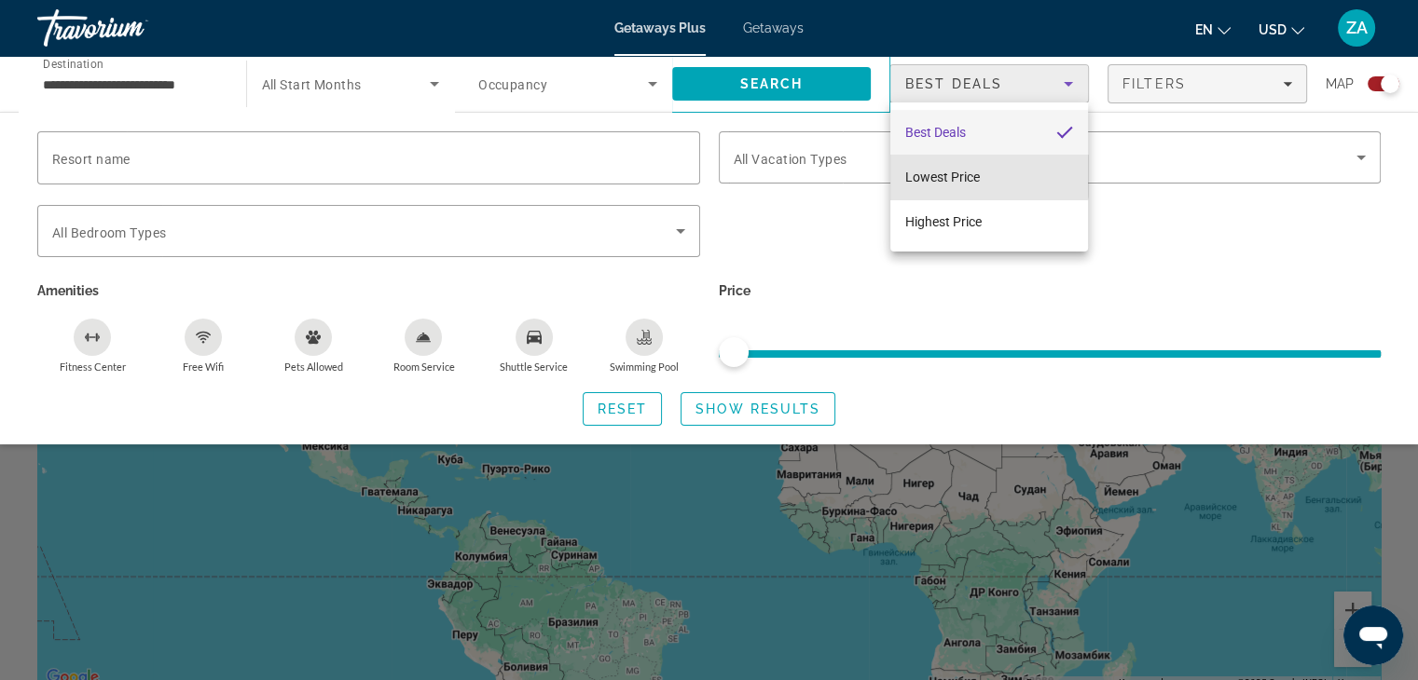
click at [985, 176] on mat-option "Lowest Price" at bounding box center [989, 177] width 198 height 45
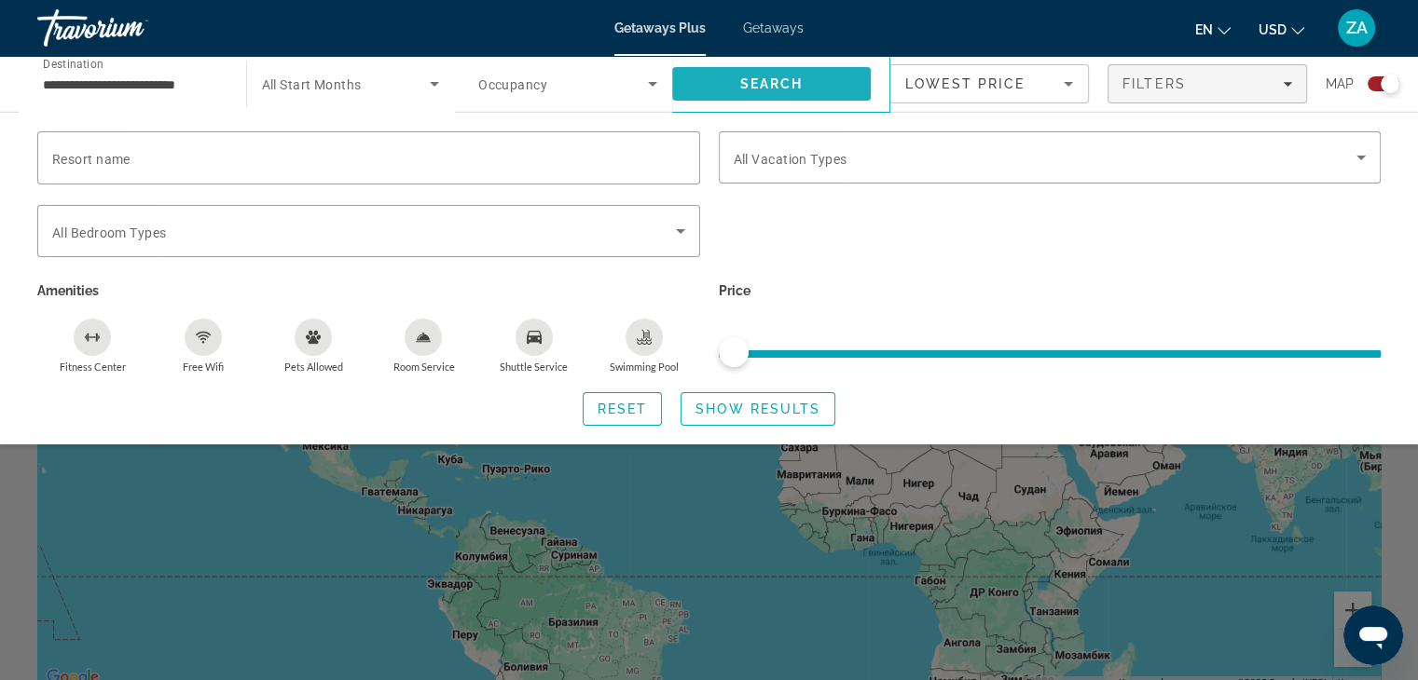
click at [757, 69] on span "Search" at bounding box center [771, 84] width 199 height 45
click at [635, 412] on span "Reset" at bounding box center [622, 409] width 50 height 15
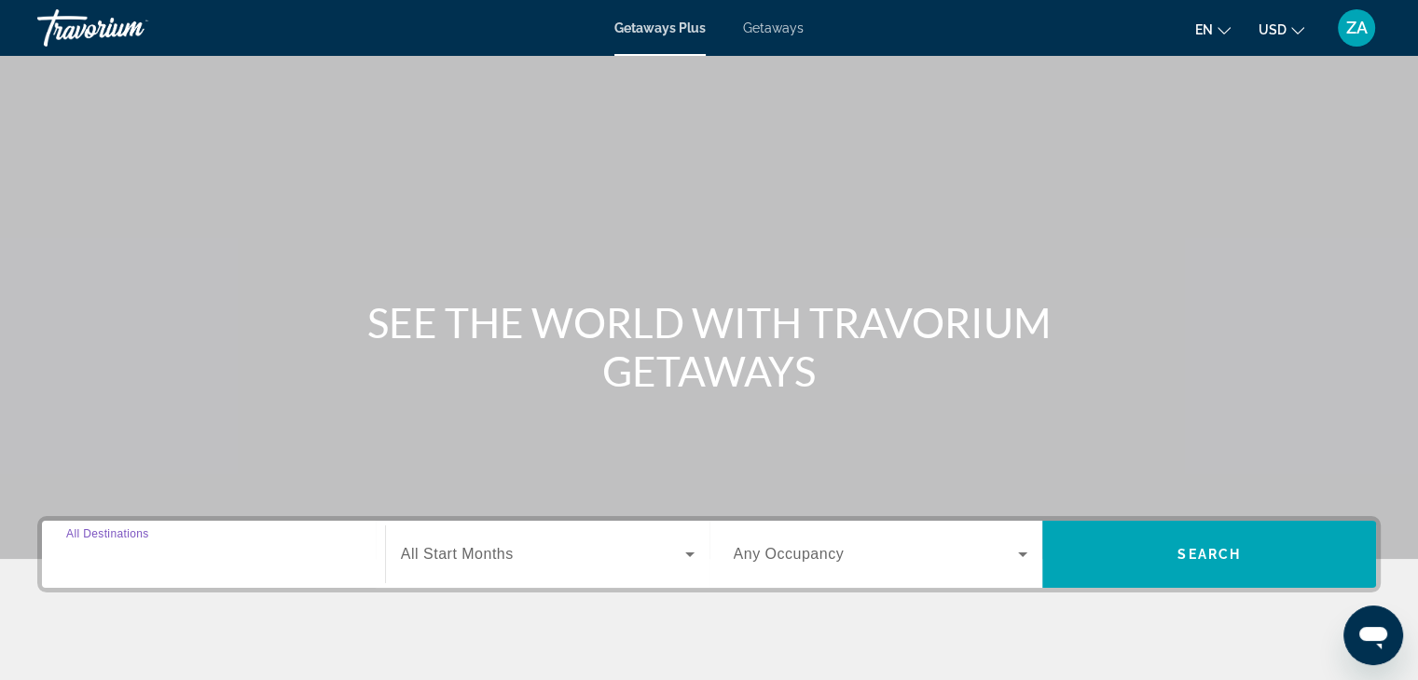
click at [179, 551] on input "Destination All Destinations" at bounding box center [213, 555] width 295 height 22
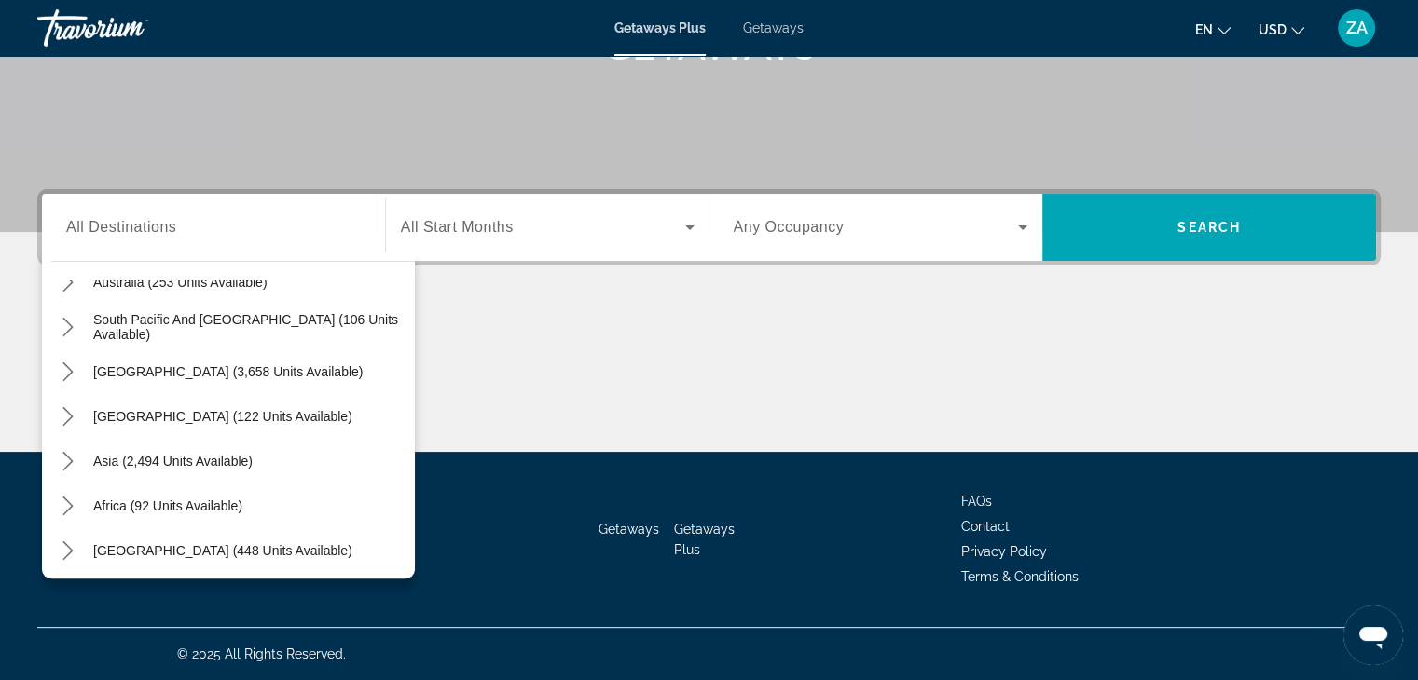
scroll to position [302, 0]
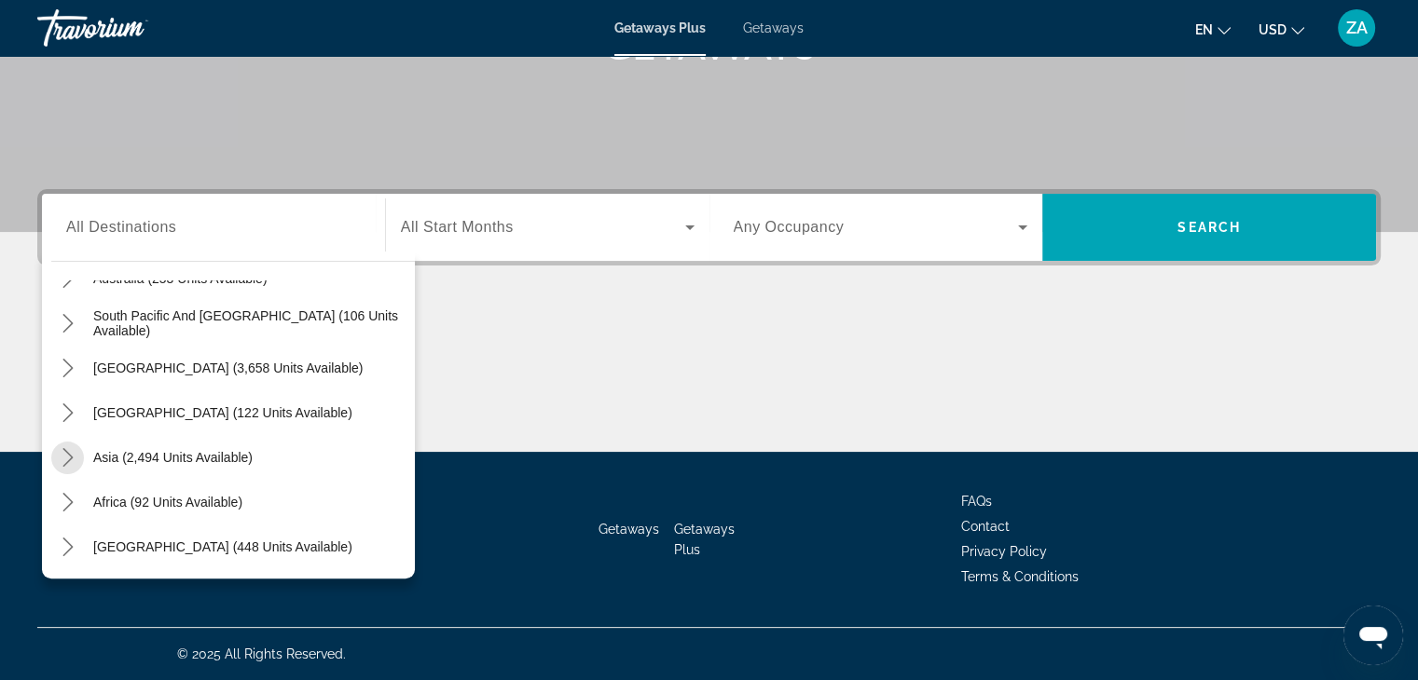
click at [67, 459] on icon "Toggle Asia (2,494 units available) submenu" at bounding box center [68, 457] width 19 height 19
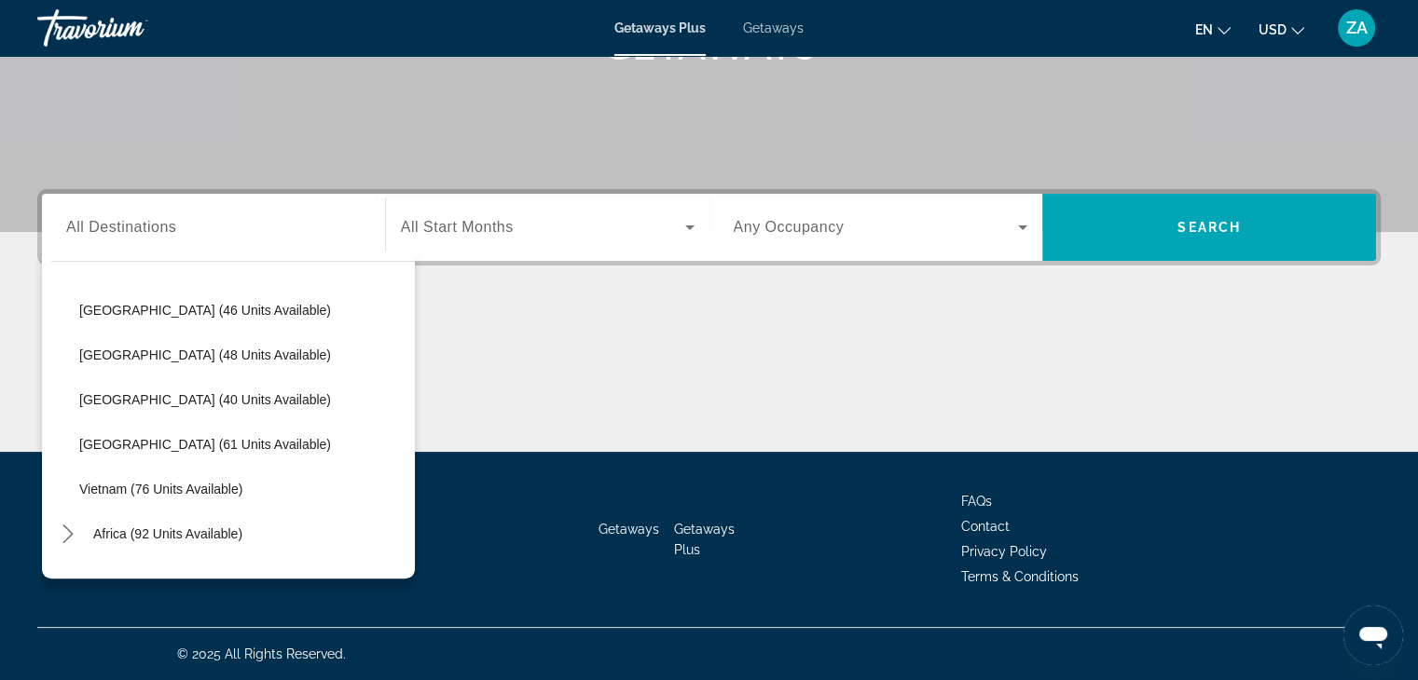
scroll to position [749, 0]
